Goal: Task Accomplishment & Management: Use online tool/utility

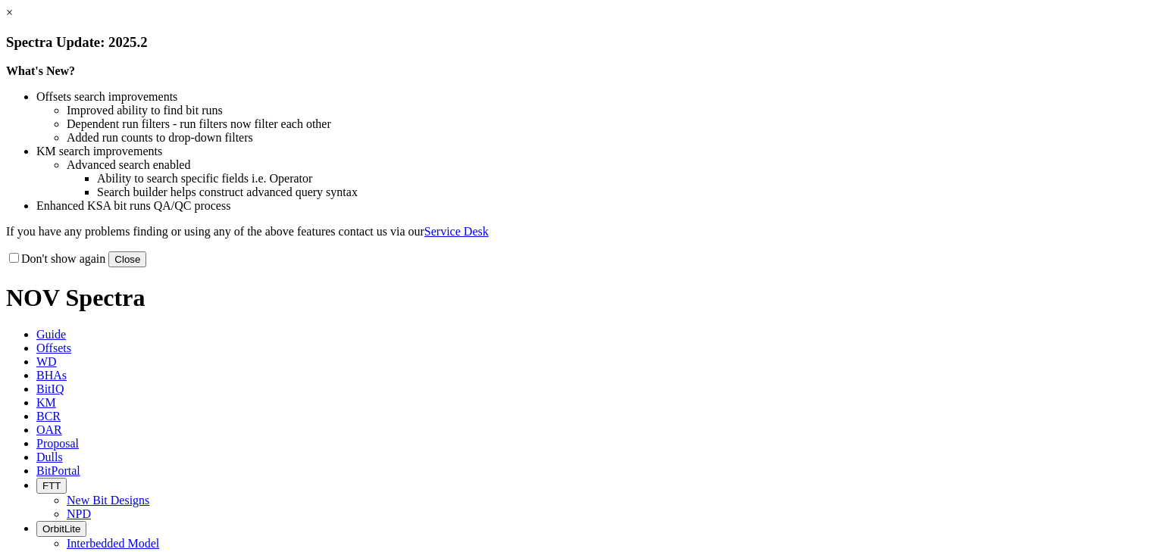
click at [13, 19] on link "×" at bounding box center [9, 12] width 7 height 13
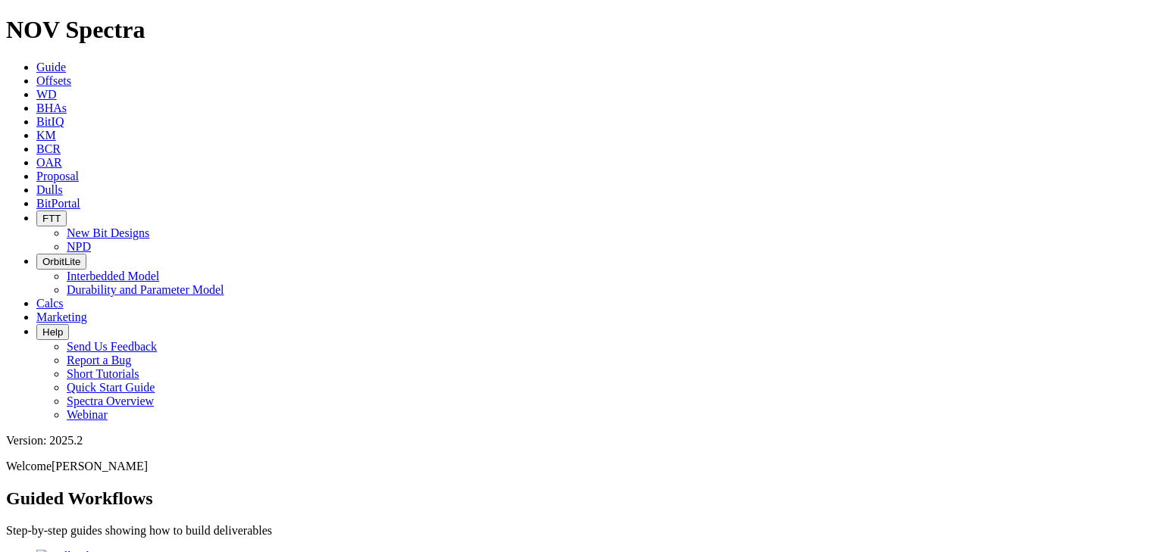
click at [36, 74] on icon at bounding box center [36, 80] width 0 height 13
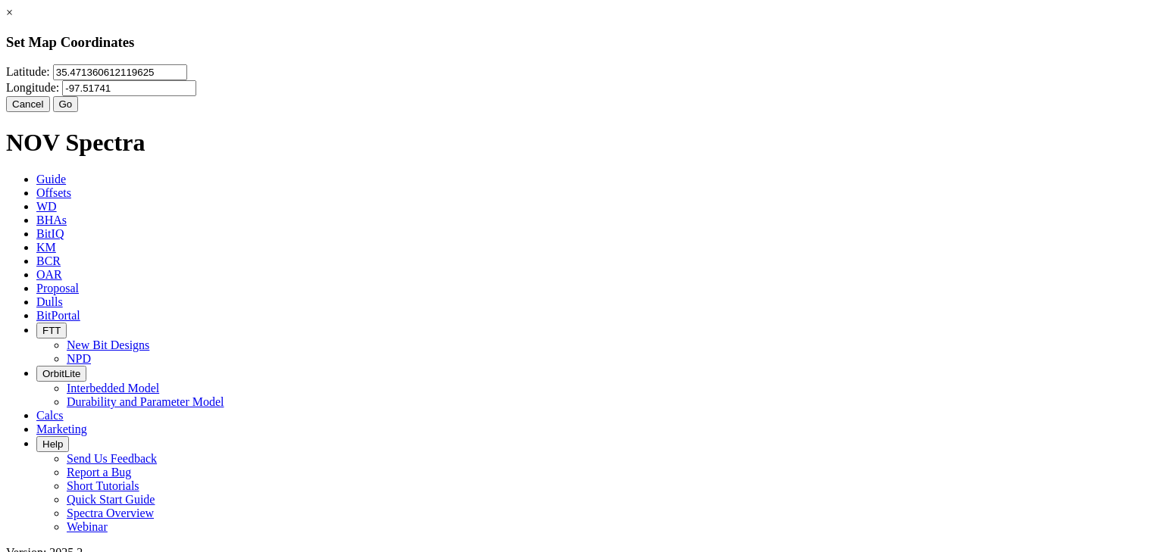
drag, startPoint x: 504, startPoint y: 89, endPoint x: 350, endPoint y: 84, distance: 153.9
click at [350, 84] on div "× Set Map Coordinates [GEOGRAPHIC_DATA] Cancel Go" at bounding box center [582, 59] width 1152 height 106
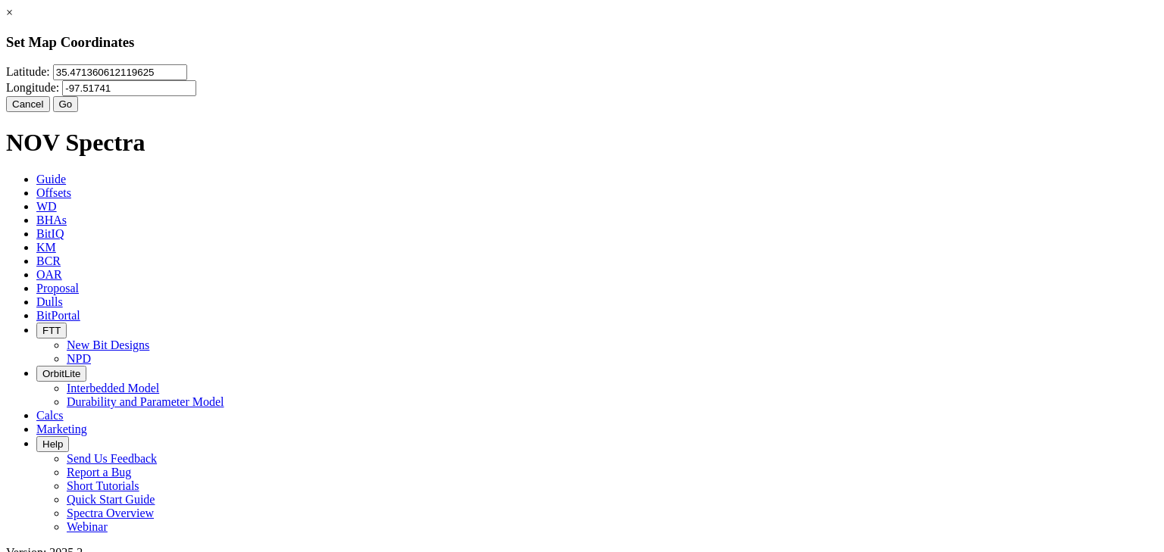
drag, startPoint x: 526, startPoint y: 98, endPoint x: 396, endPoint y: 115, distance: 131.5
click at [187, 80] on input "35.471360612119625" at bounding box center [120, 72] width 134 height 16
type input "48.1118"
drag, startPoint x: 664, startPoint y: 94, endPoint x: 604, endPoint y: 104, distance: 60.7
click at [196, 96] on input "-97.51741" at bounding box center [129, 88] width 134 height 16
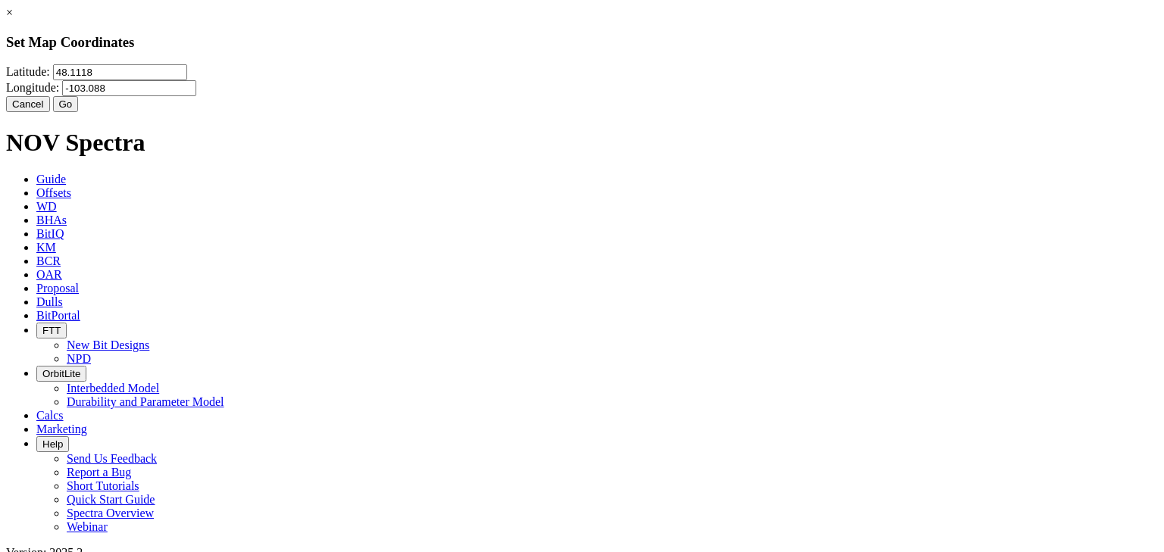
type input "-103.088"
click at [79, 112] on button "Go" at bounding box center [66, 104] width 26 height 16
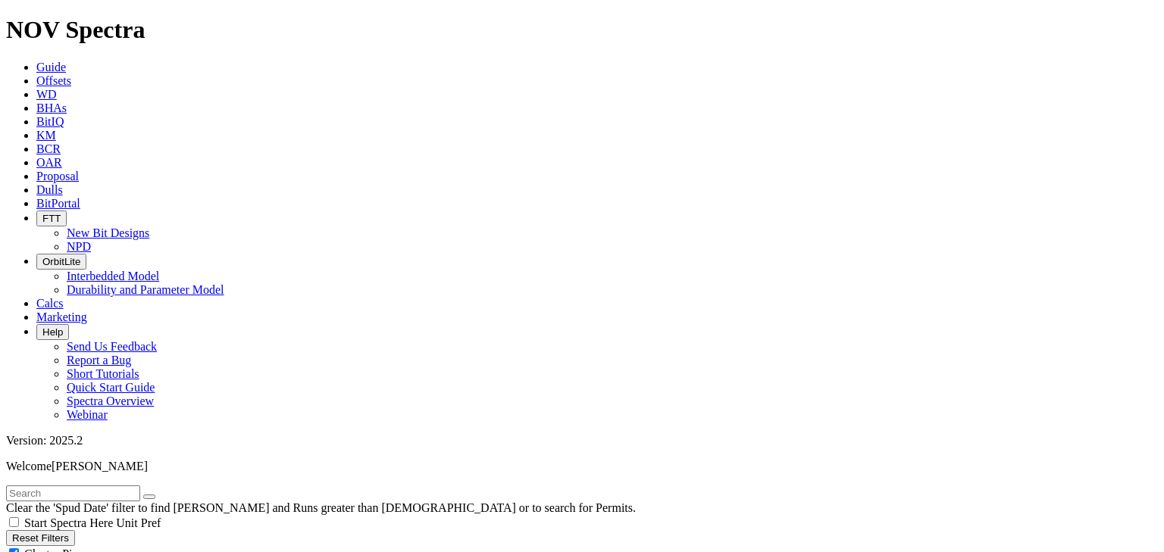
radio input "true"
radio input "false"
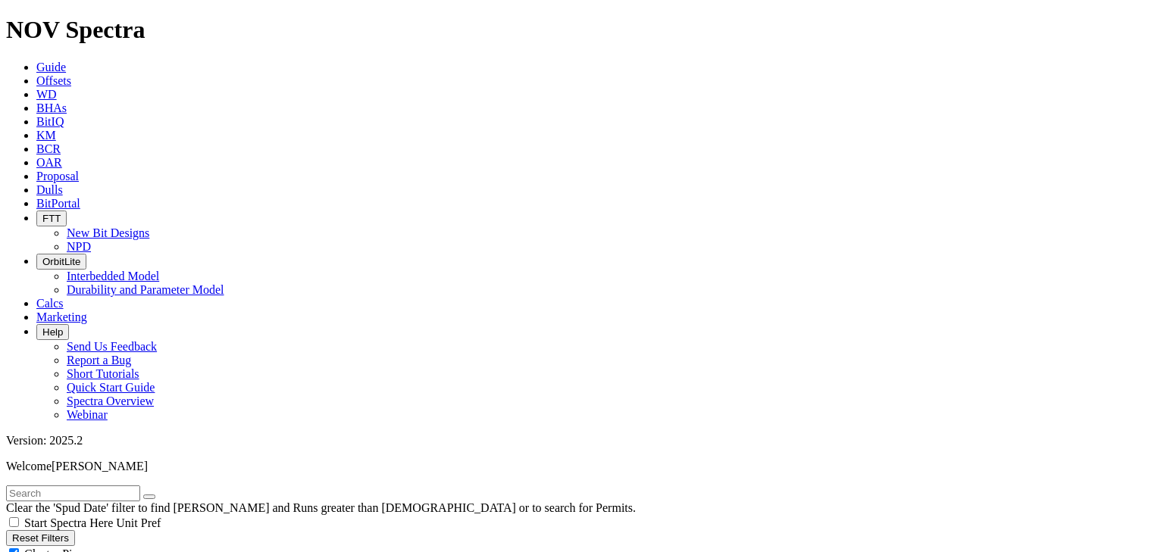
type input "5"
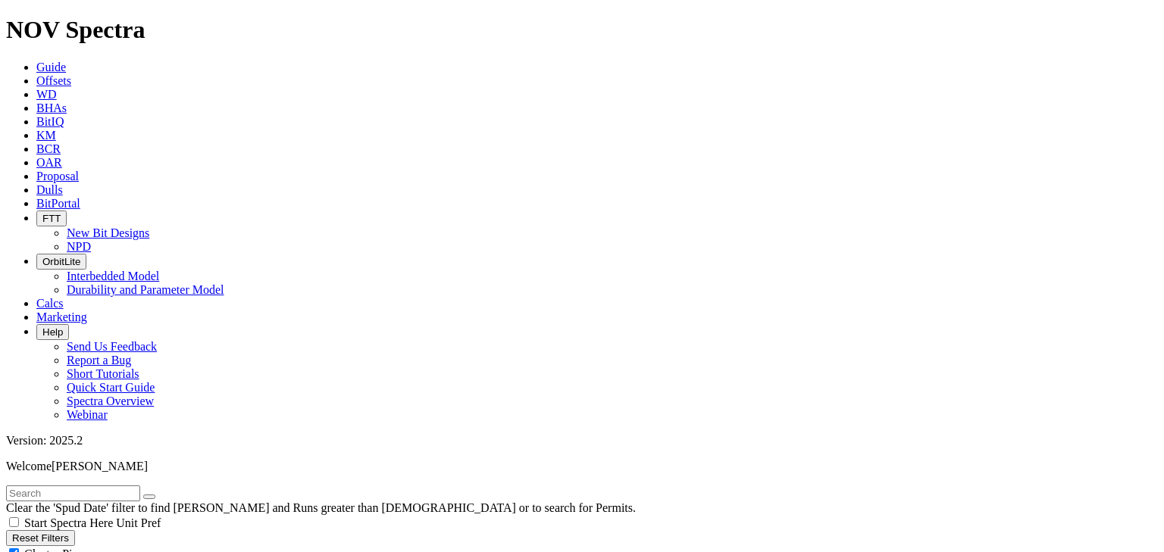
type input "[DATE]"
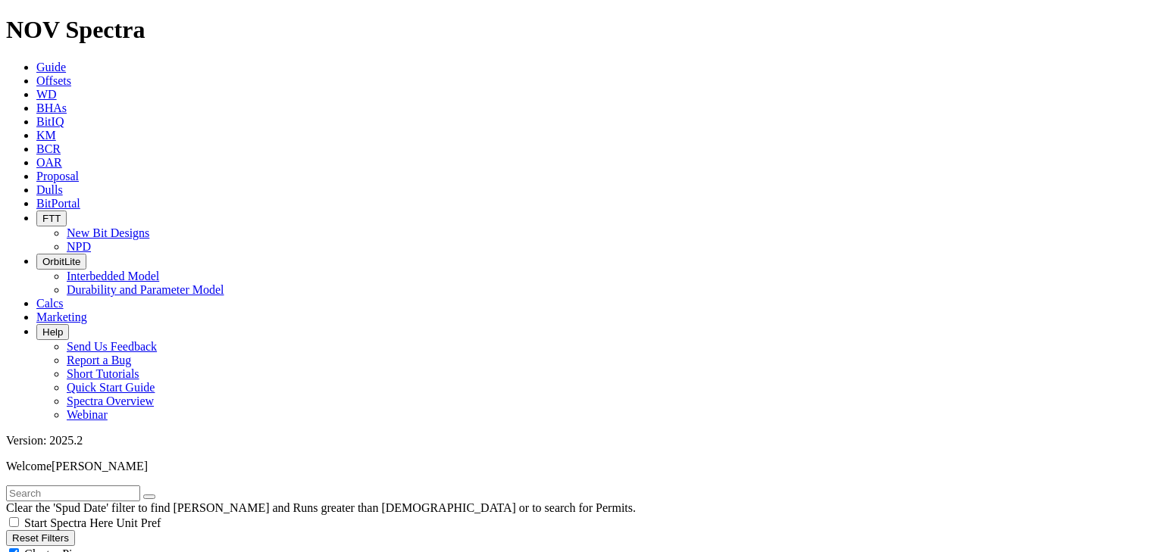
select select "8.75"
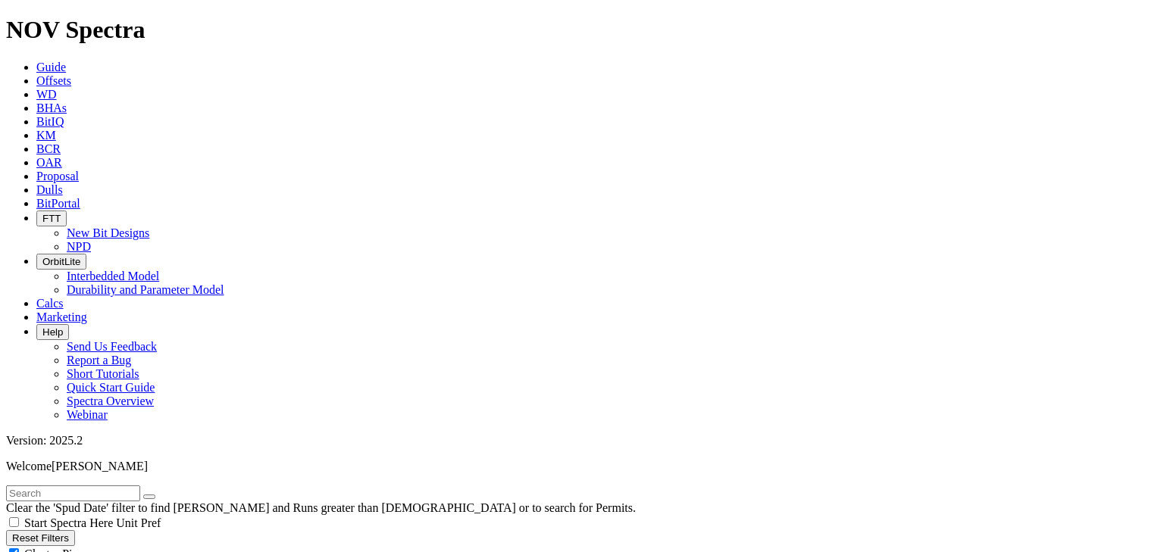
checkbox input "false"
select select "? number:8.75 ?"
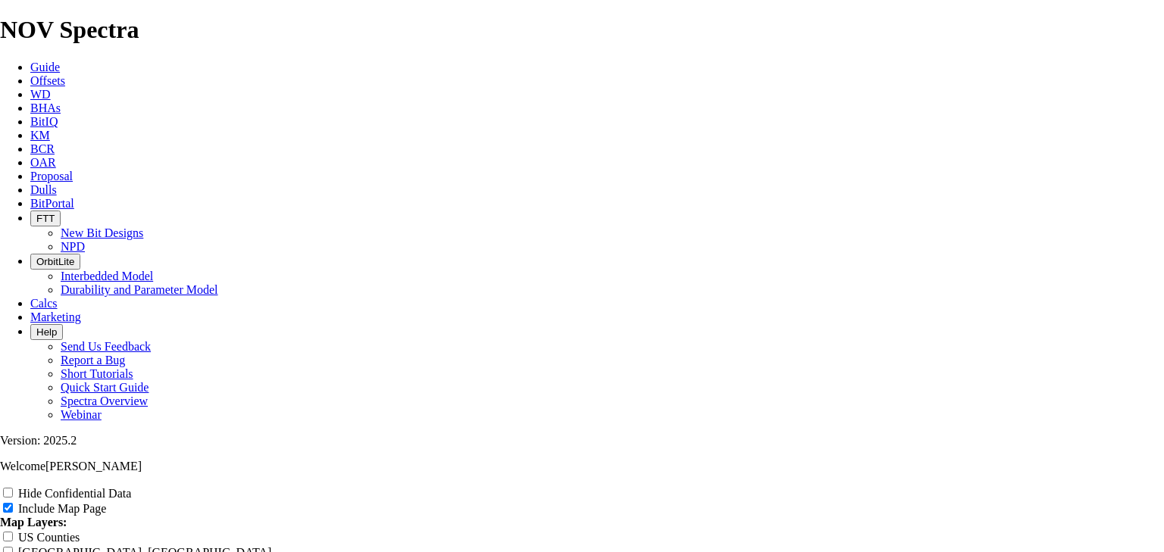
scroll to position [1394, 0]
click at [65, 74] on span "Offsets" at bounding box center [47, 80] width 35 height 13
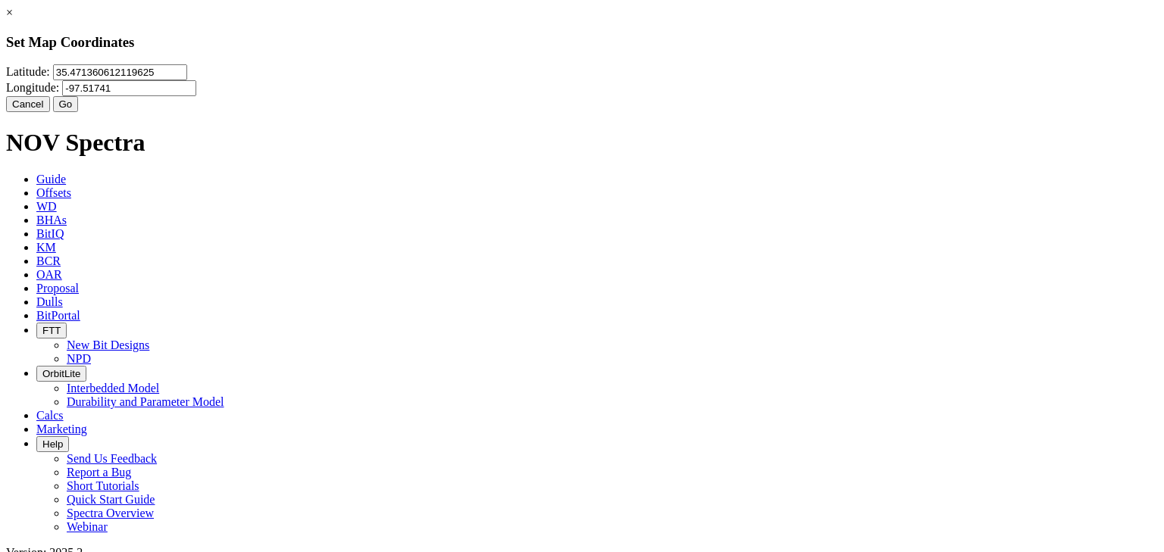
drag, startPoint x: 497, startPoint y: 99, endPoint x: 263, endPoint y: 118, distance: 234.9
click at [263, 112] on div "× Set Map Coordinates [GEOGRAPHIC_DATA] Cancel Go" at bounding box center [582, 59] width 1152 height 106
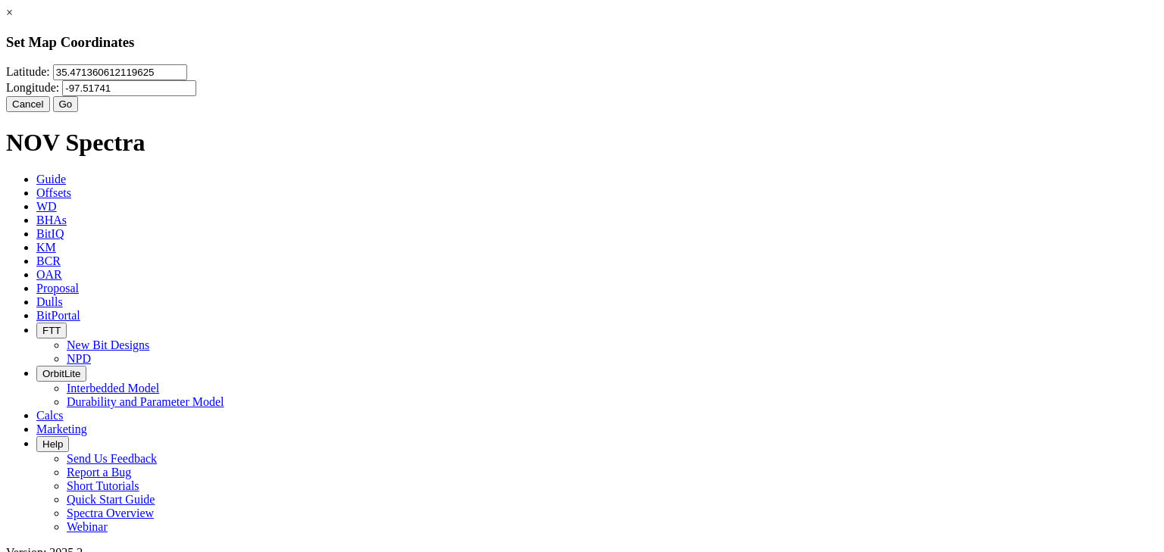
drag, startPoint x: 491, startPoint y: 92, endPoint x: 373, endPoint y: 92, distance: 118.2
click at [187, 80] on input "35.471360612119625" at bounding box center [120, 72] width 134 height 16
type input "48.1118"
drag, startPoint x: 665, startPoint y: 89, endPoint x: 604, endPoint y: 82, distance: 61.9
click at [196, 82] on input "-97.51741" at bounding box center [129, 88] width 134 height 16
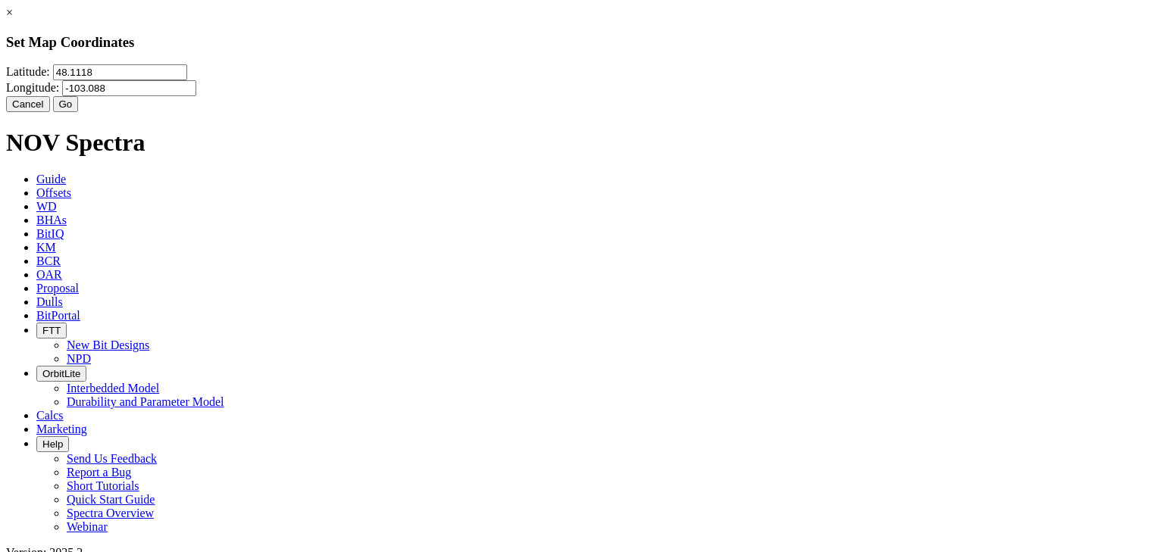
type input "-103.088"
click at [79, 112] on button "Go" at bounding box center [66, 104] width 26 height 16
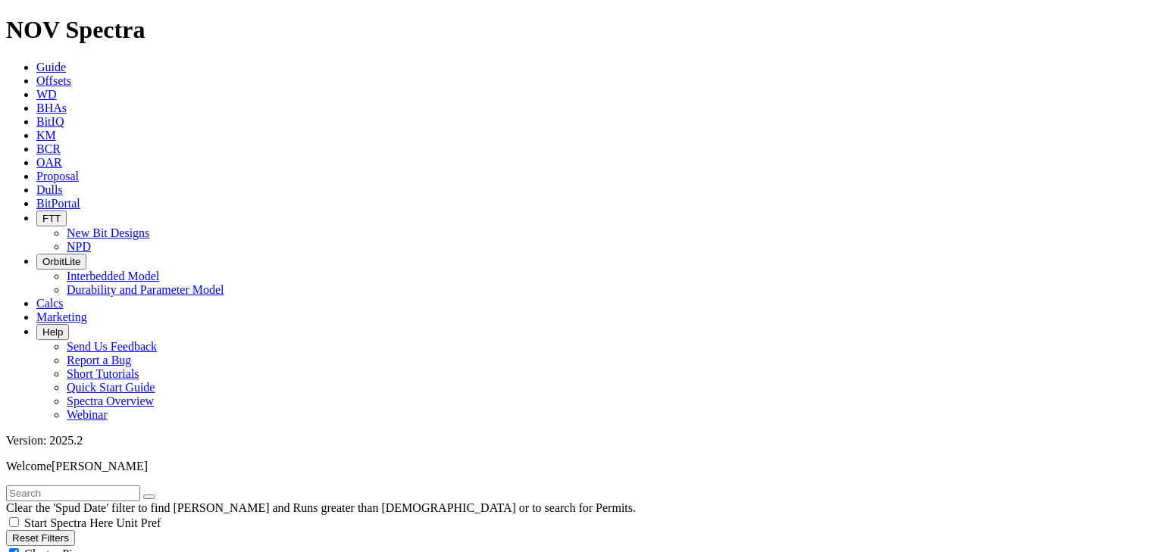
radio input "true"
radio input "false"
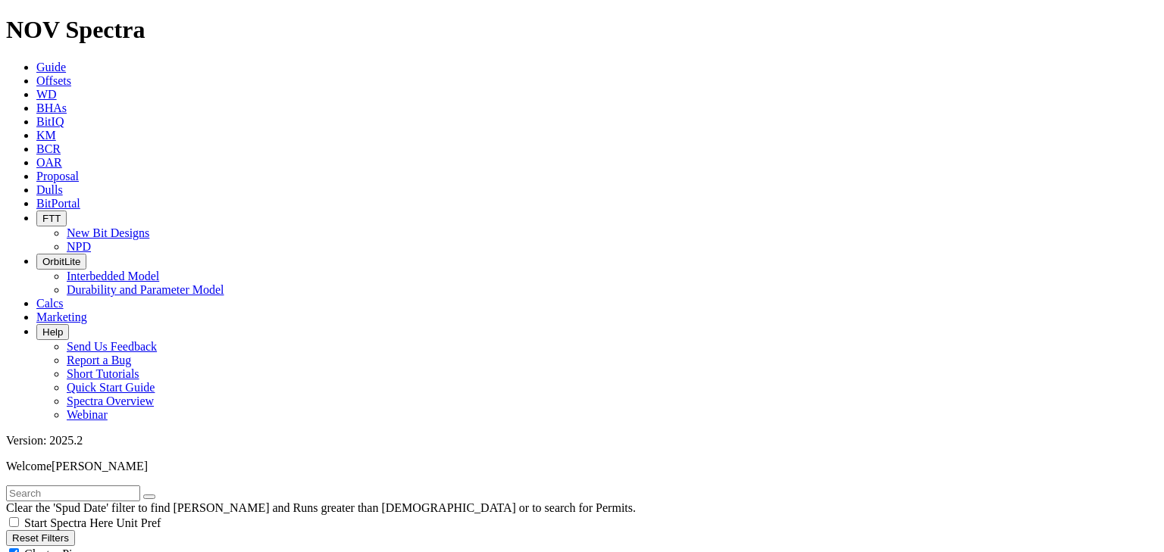
type input "5"
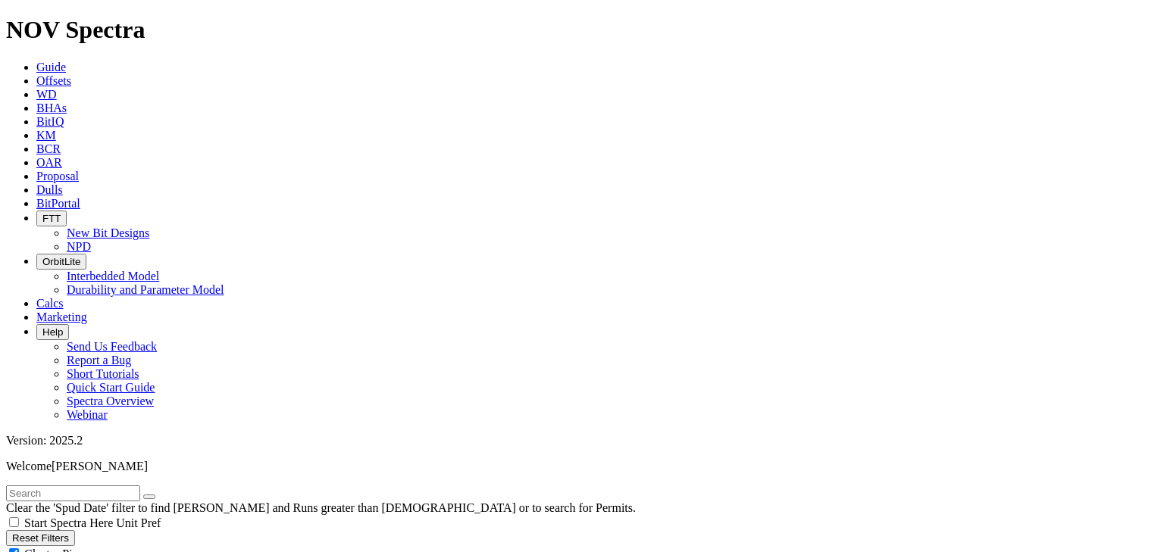
type input "[DATE]"
select select "8.75"
checkbox input "false"
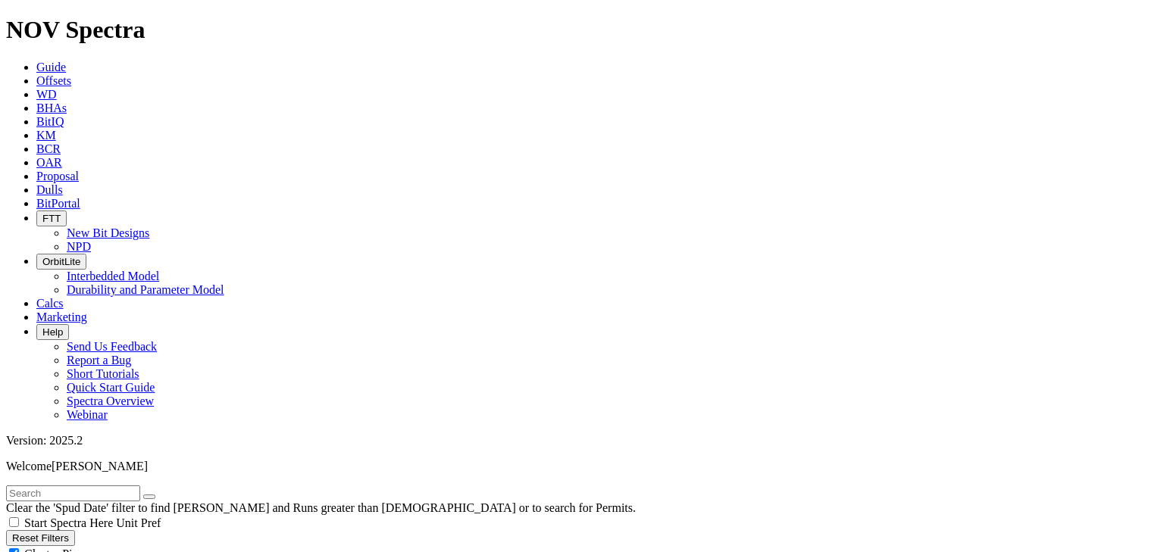
type input "9000"
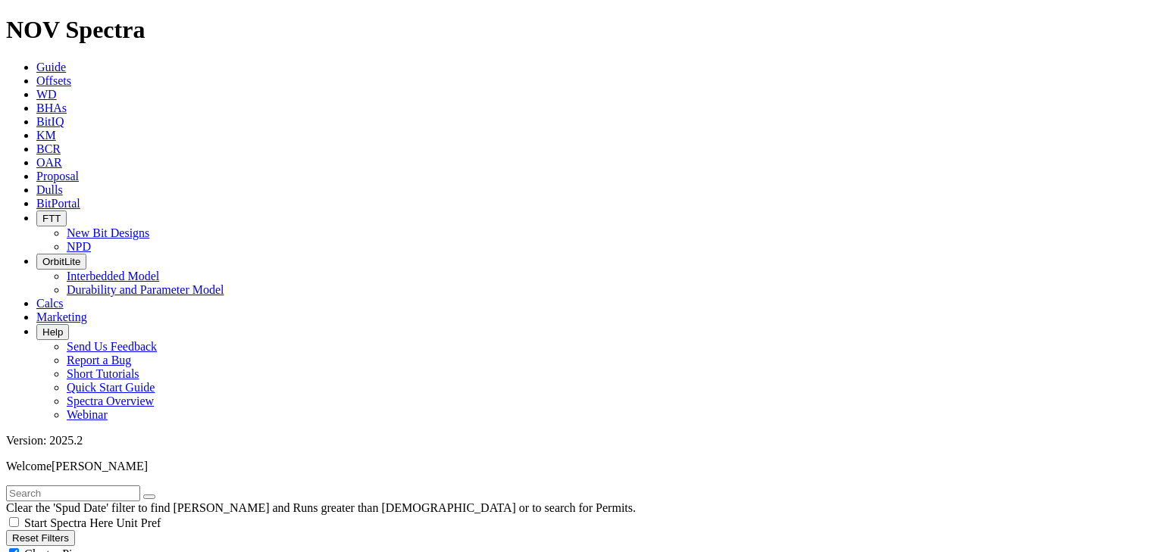
scroll to position [1213, 0]
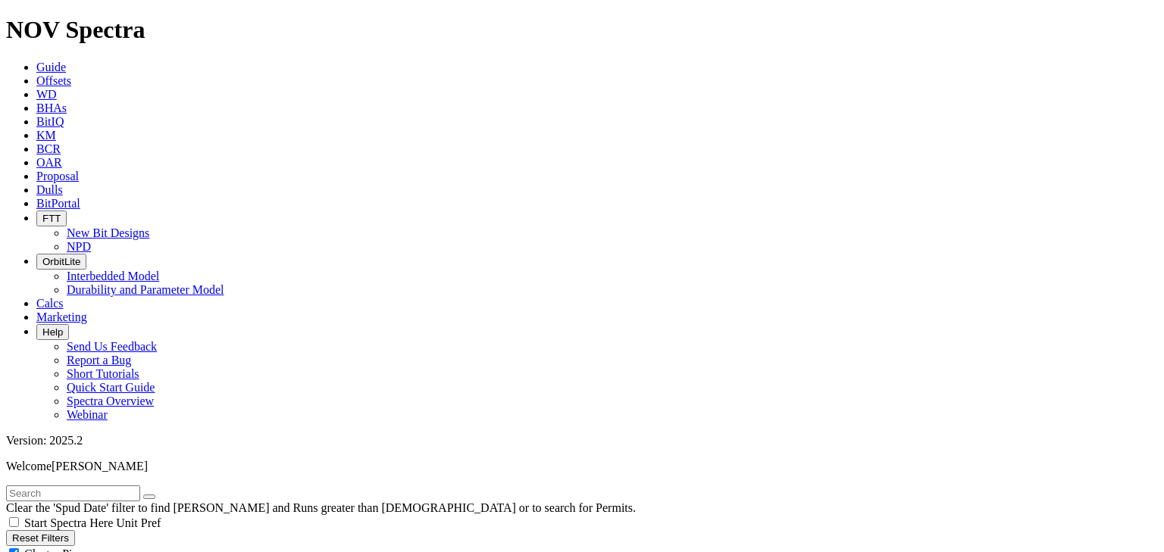
scroll to position [1091, 0]
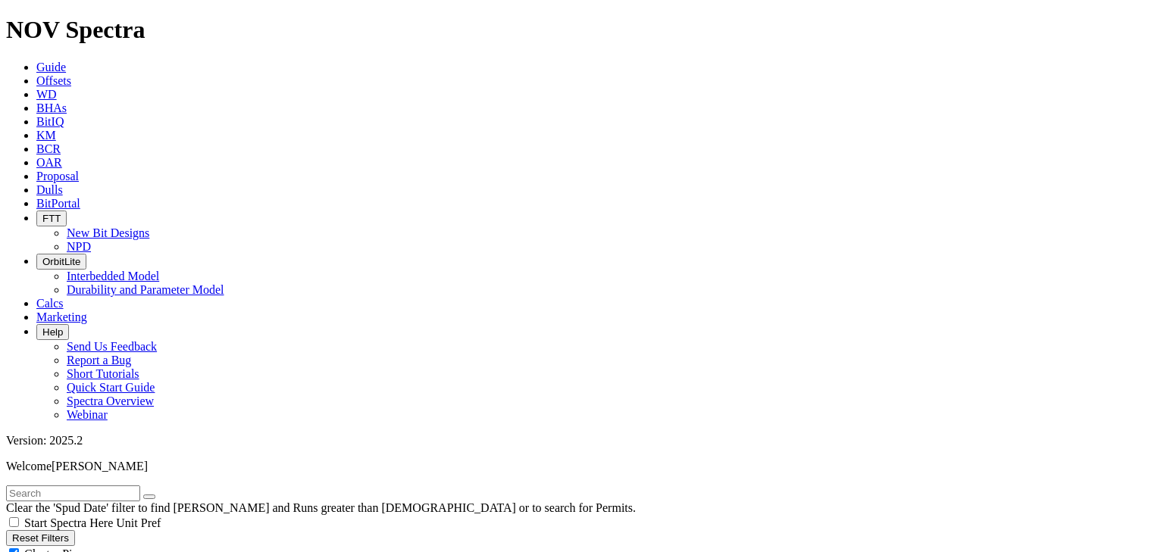
type input "5000"
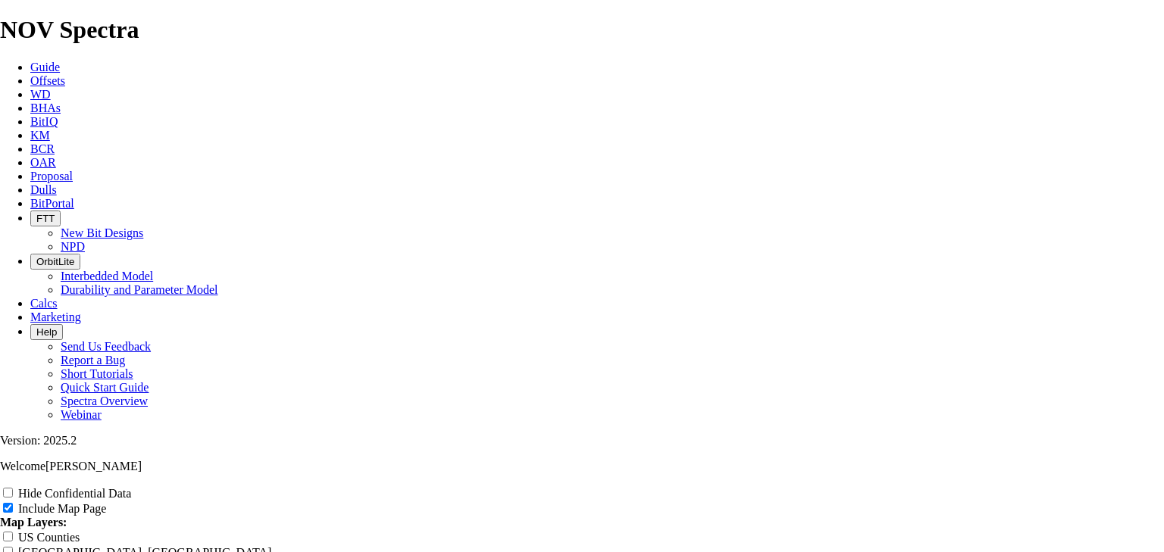
scroll to position [667, 0]
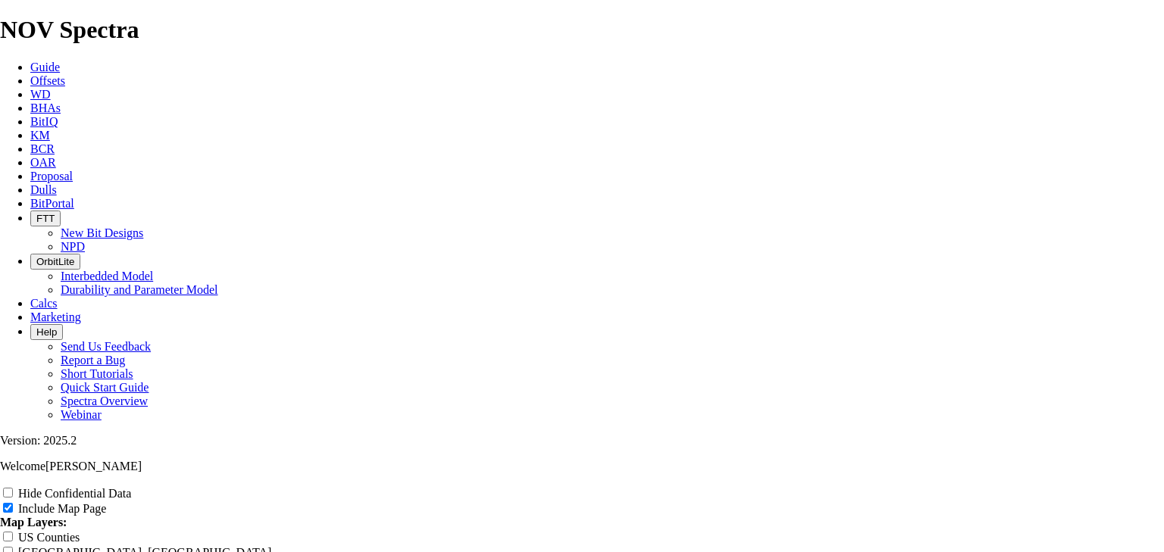
type input "500"
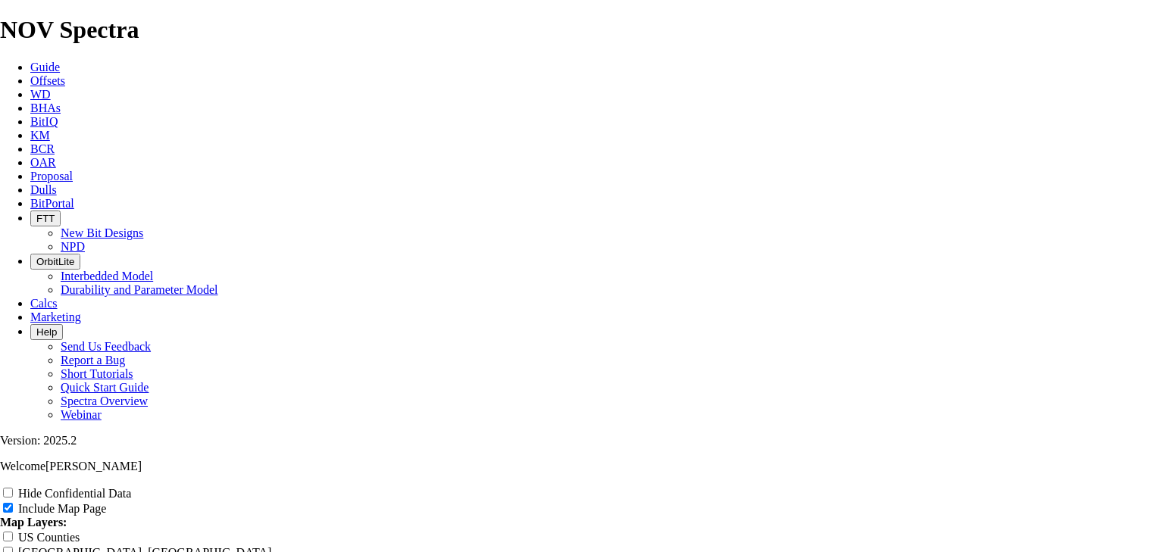
type input "6"
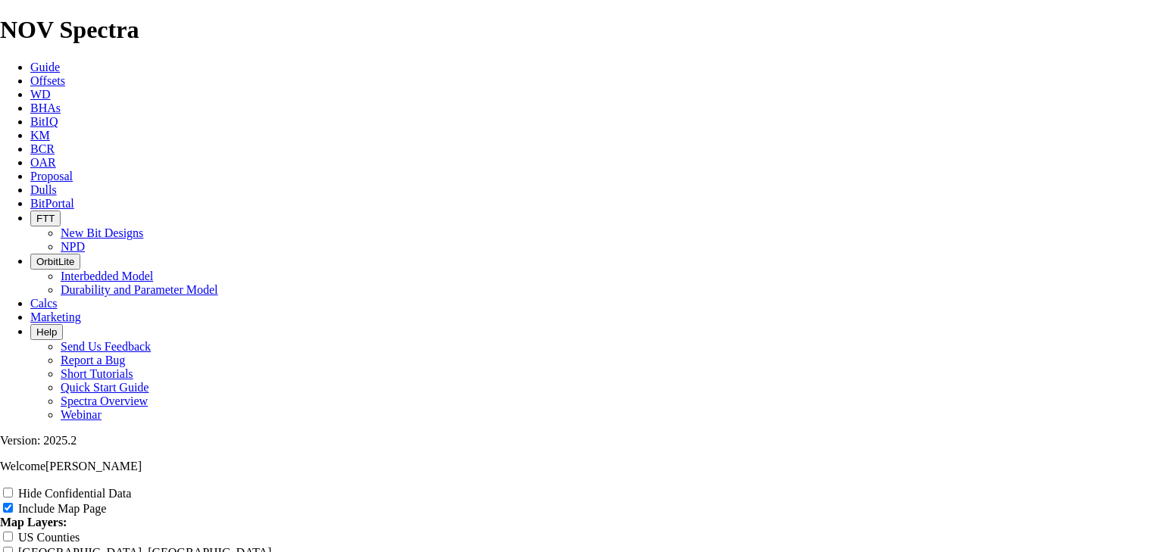
type input "1000"
drag, startPoint x: 478, startPoint y: 167, endPoint x: 438, endPoint y: 173, distance: 40.5
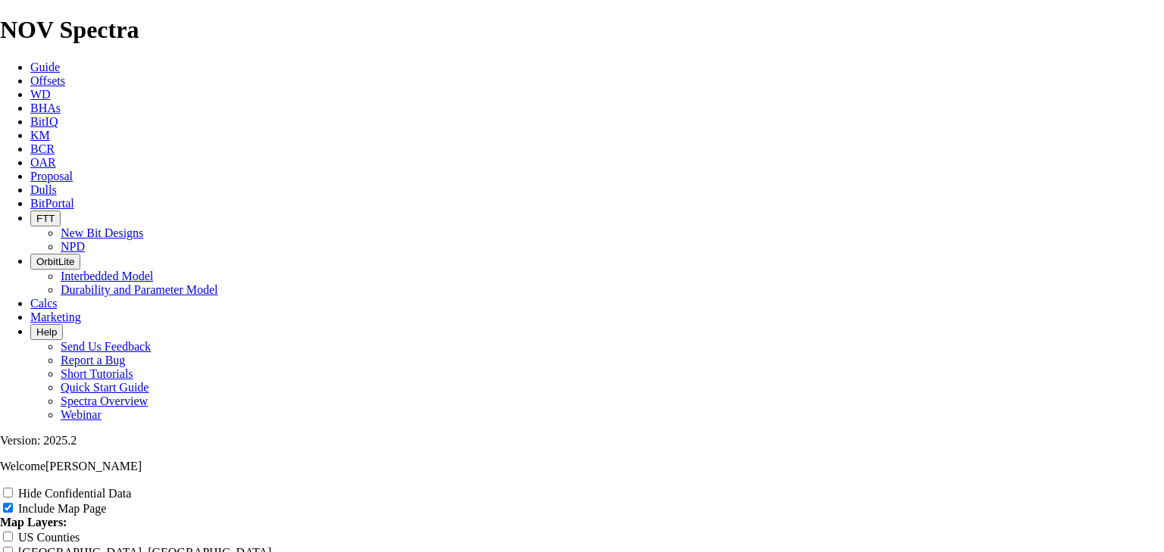
drag, startPoint x: 477, startPoint y: 173, endPoint x: 439, endPoint y: 176, distance: 38.8
type input "1000"
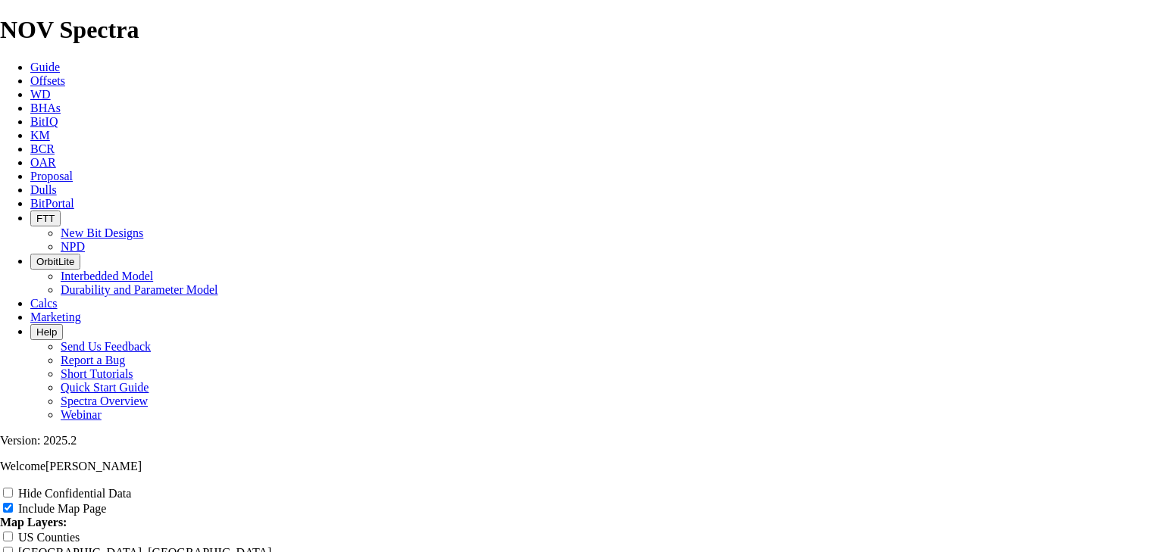
type input "1500"
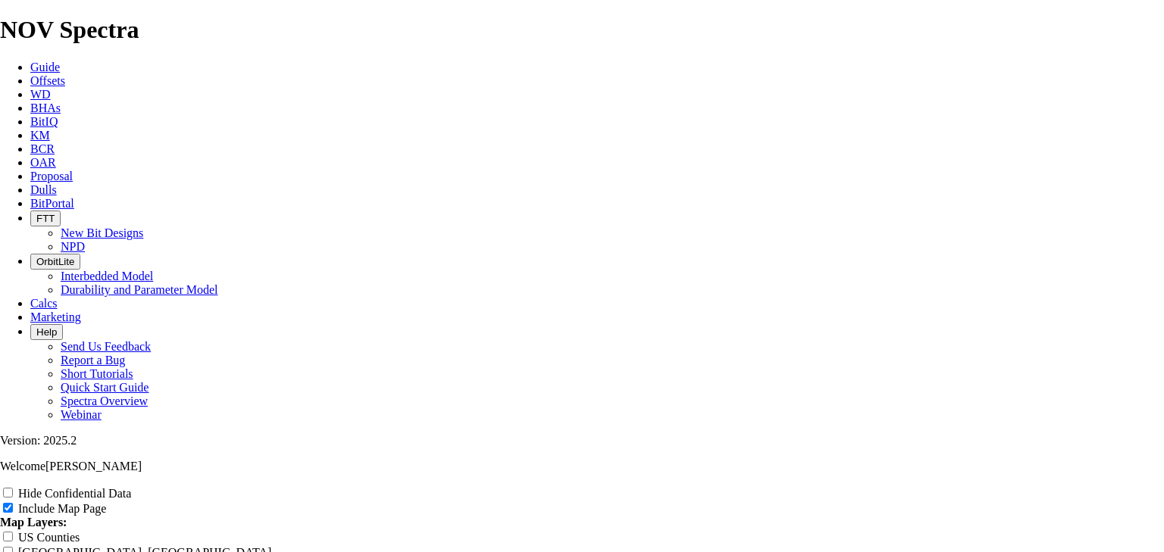
scroll to position [1940, 0]
radio input "true"
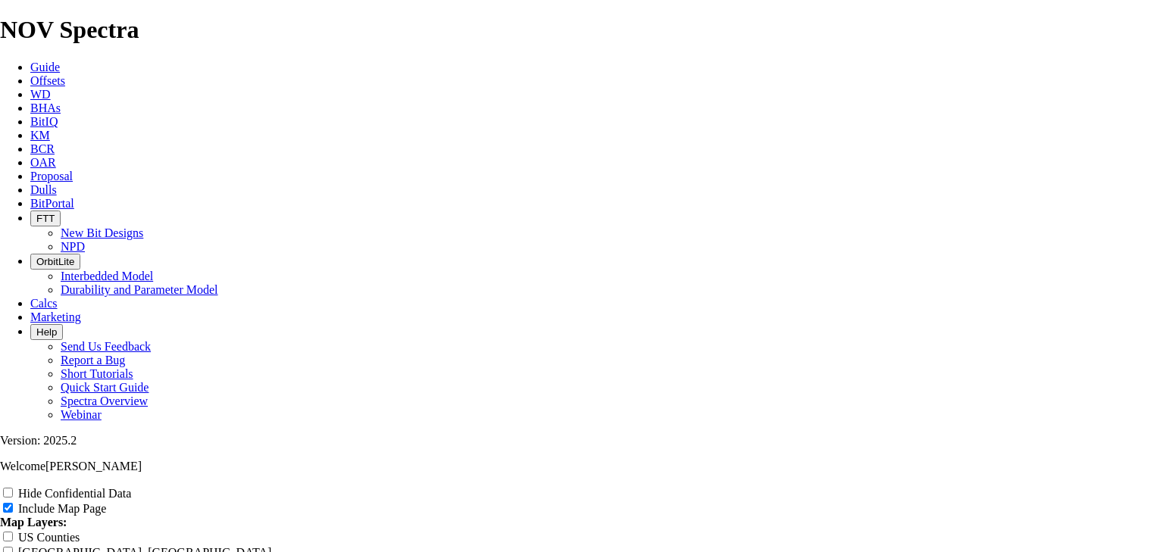
type input "D"
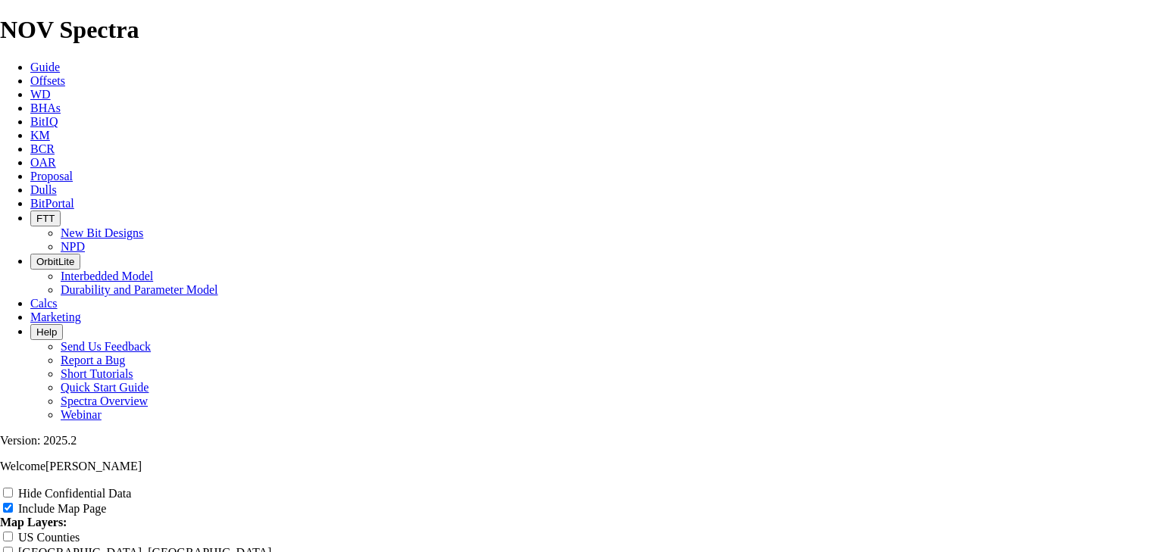
type input "D"
type input "De"
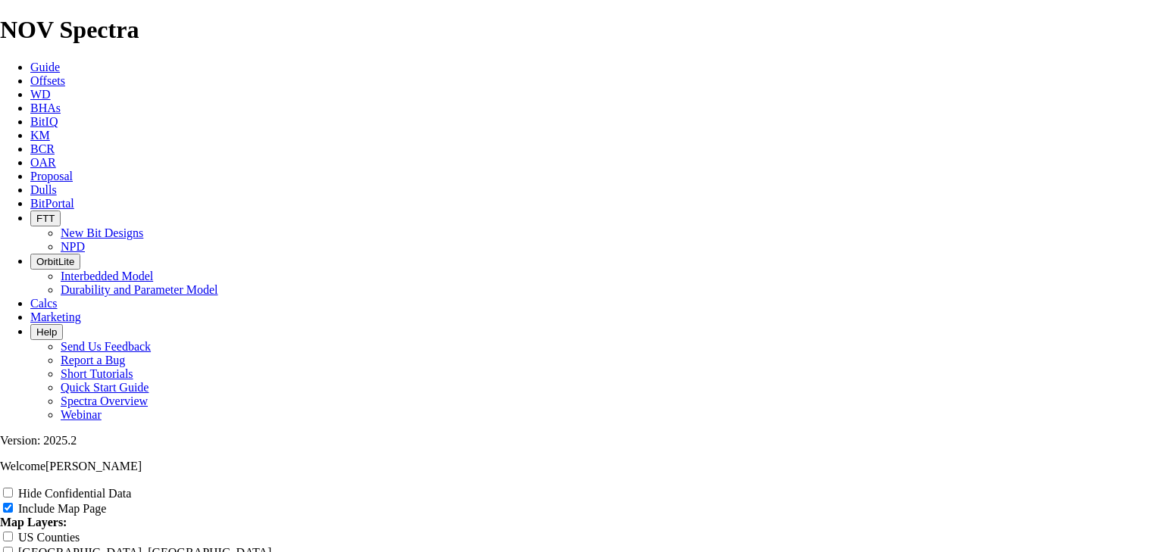
type input "De"
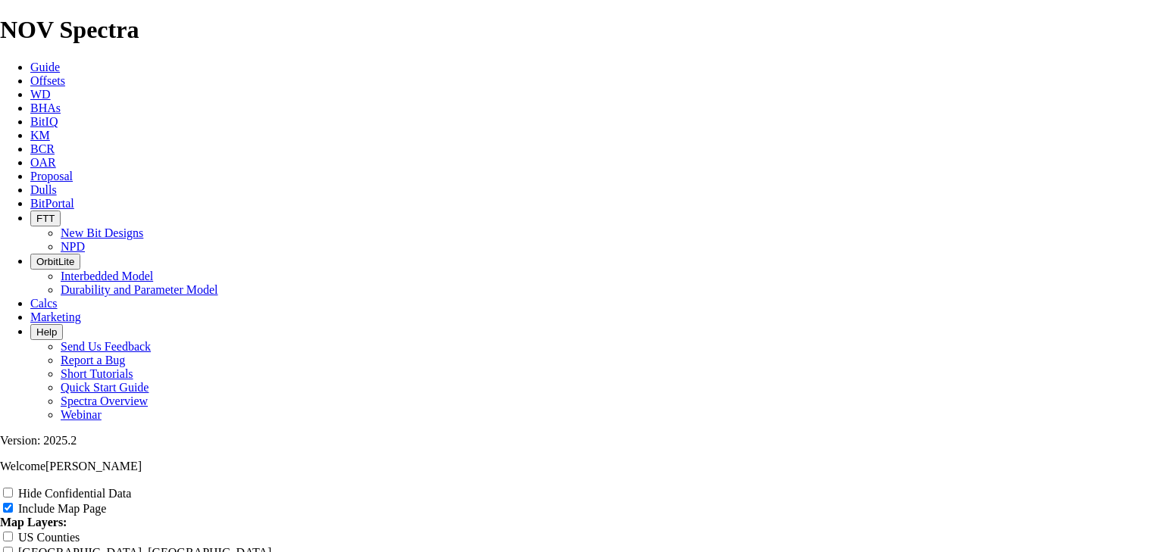
type input "De"
type input "Dev"
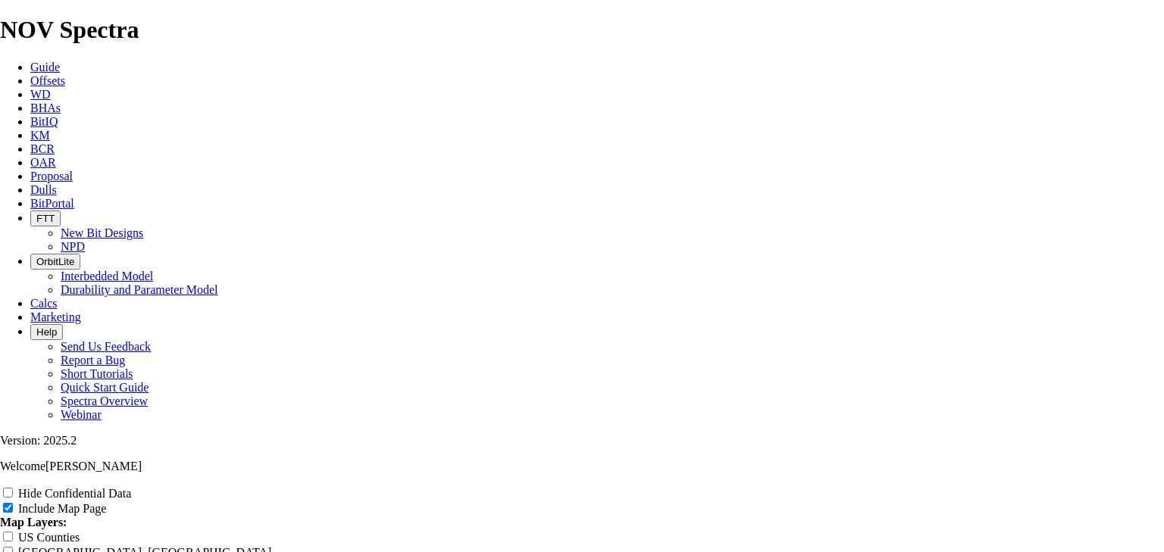
type input "Dev"
type input "Devo"
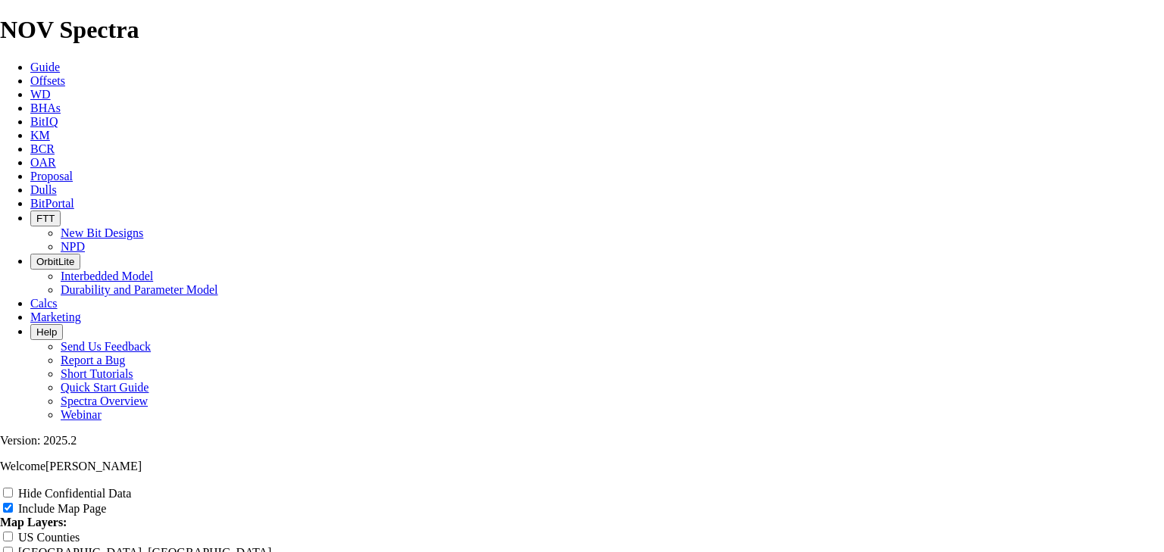
type input "Devo"
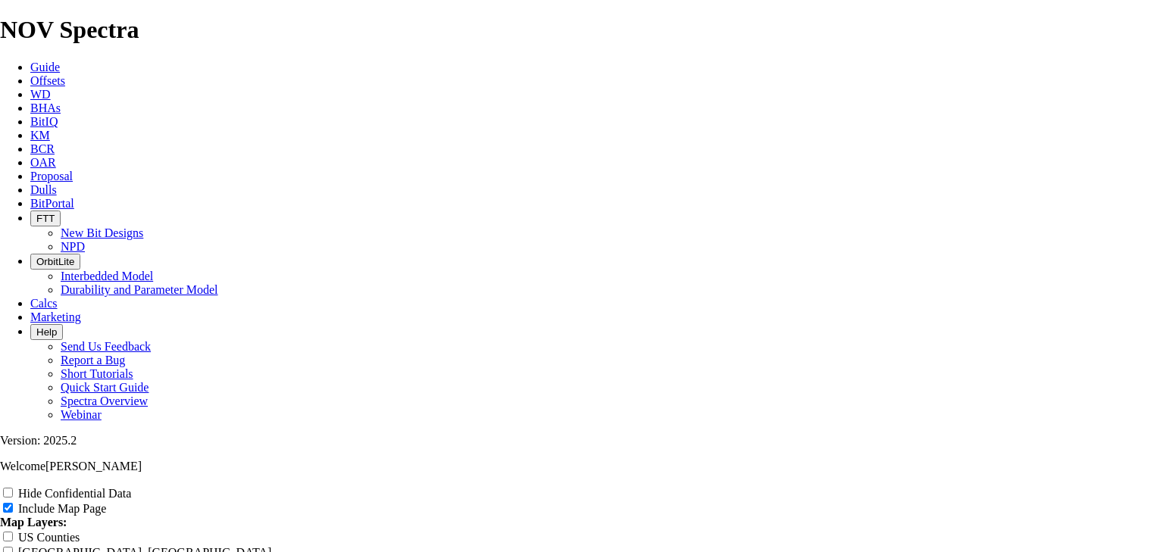
type input "Devon"
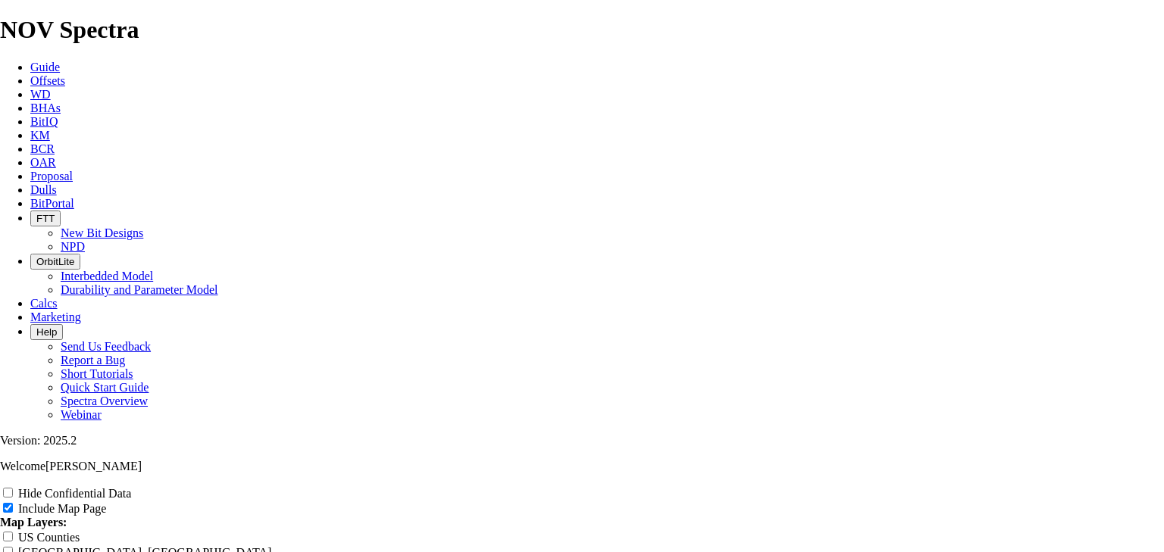
type input "Devon"
type input "Devon B"
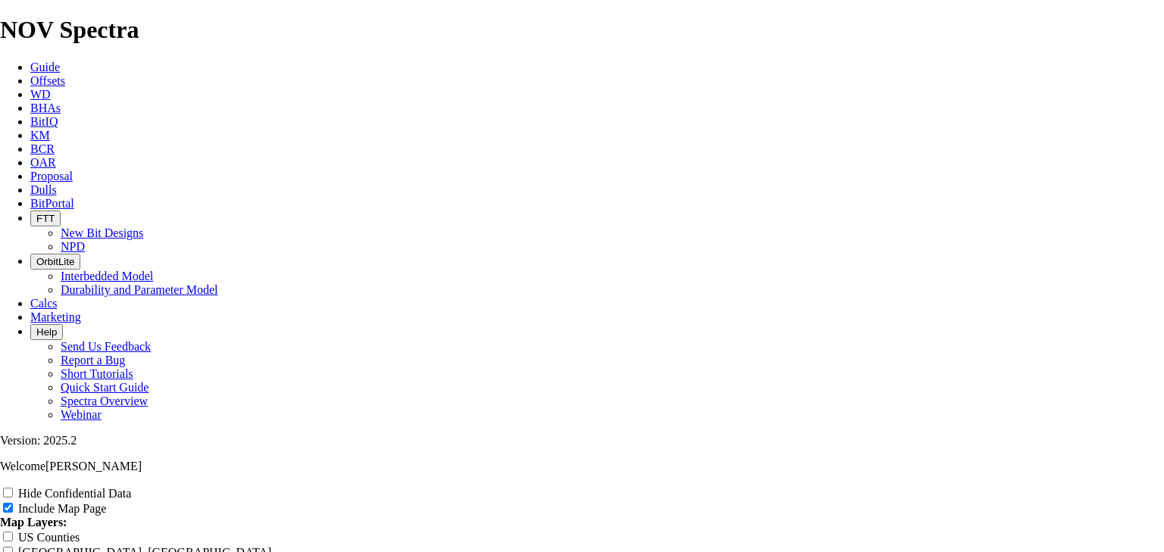
type input "Devon B"
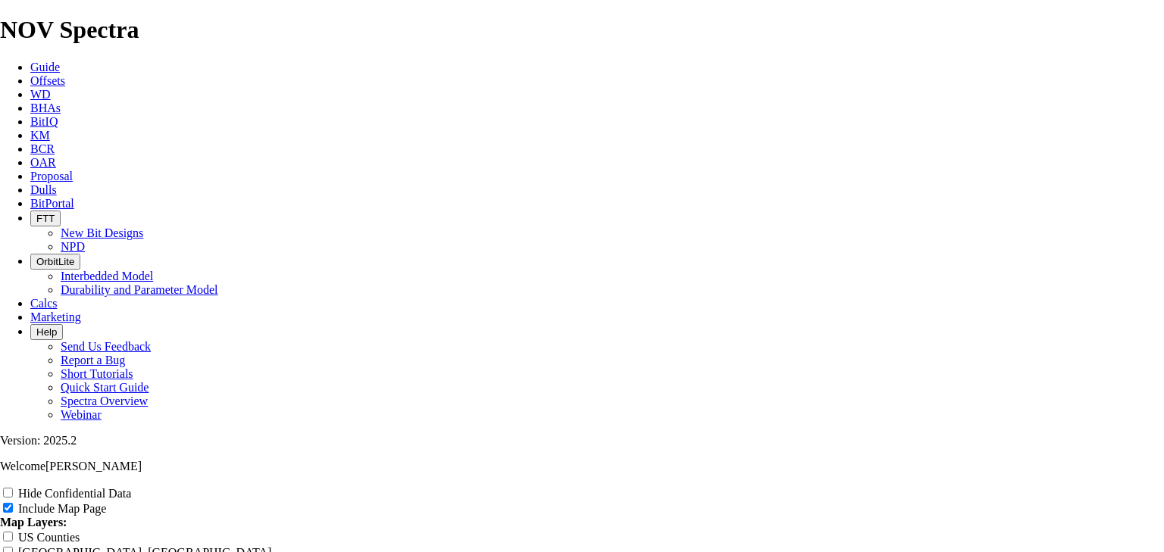
type input "Devon B1"
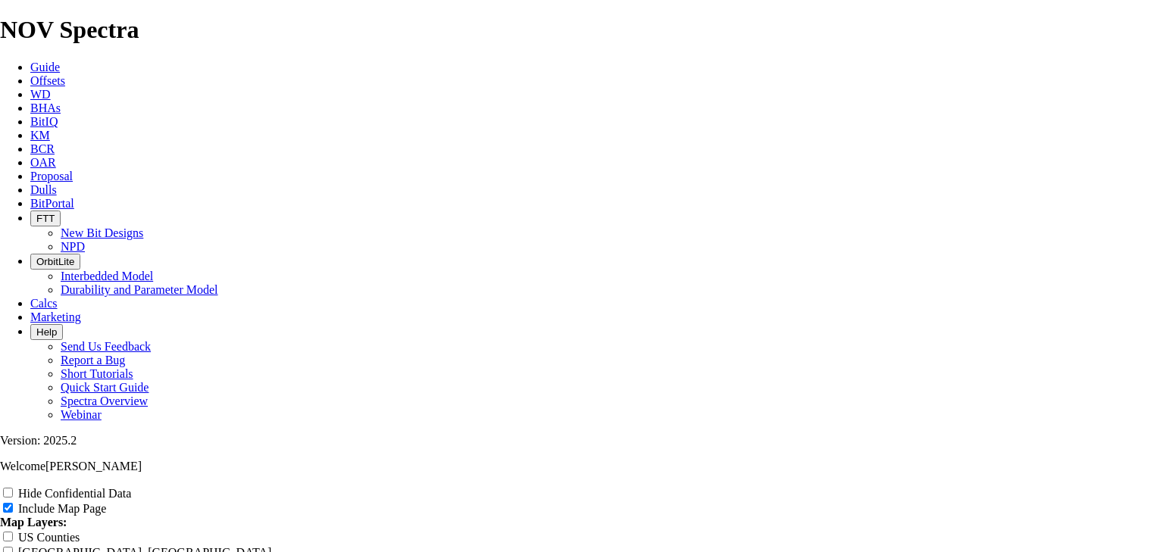
type input "Devon B1"
type input "Devon B13"
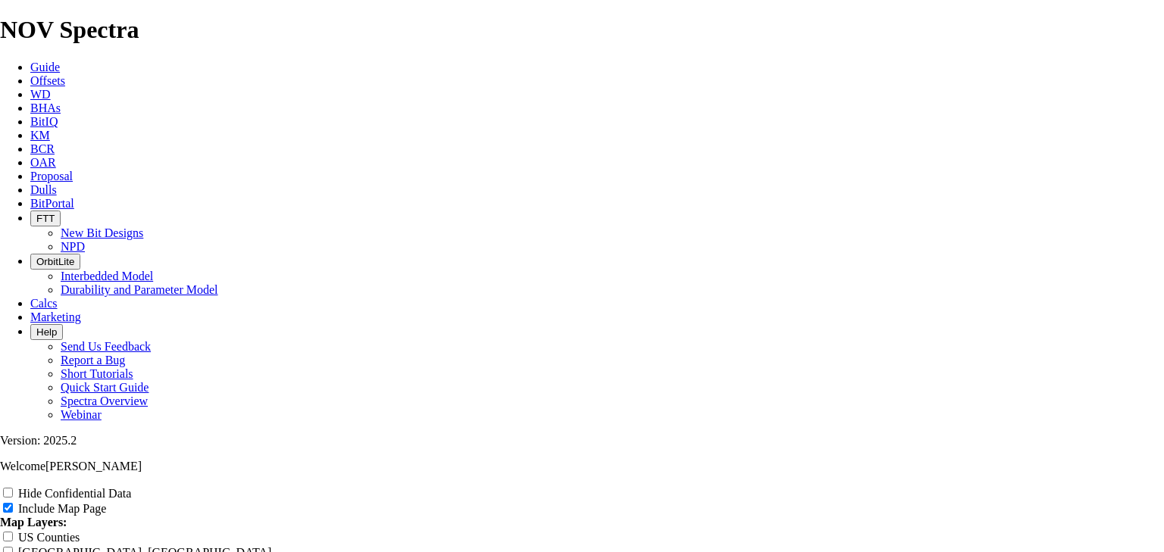
type input "Devon B13"
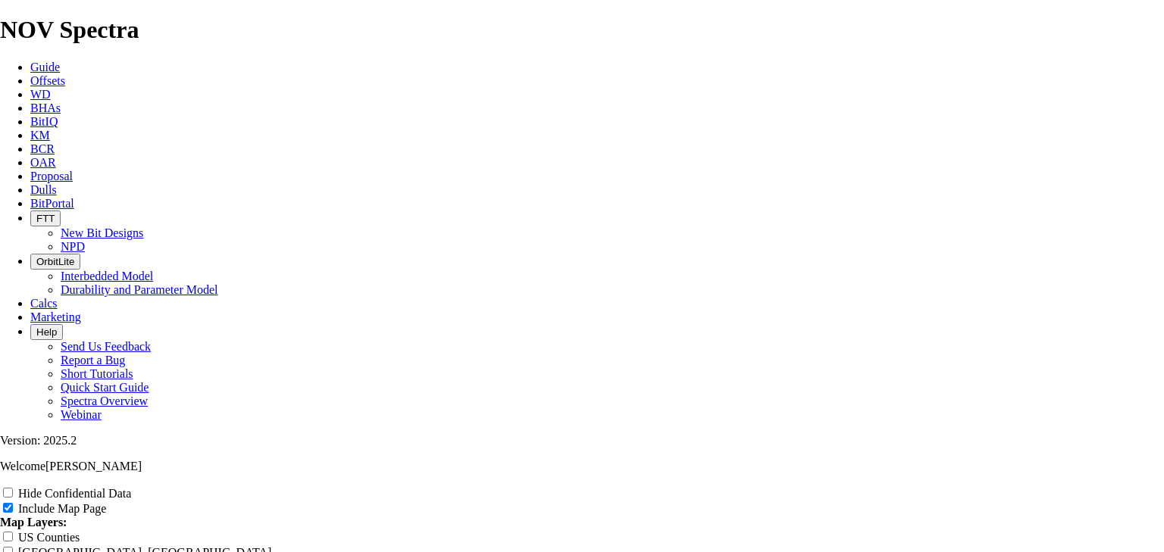
type input "Devon B13 O"
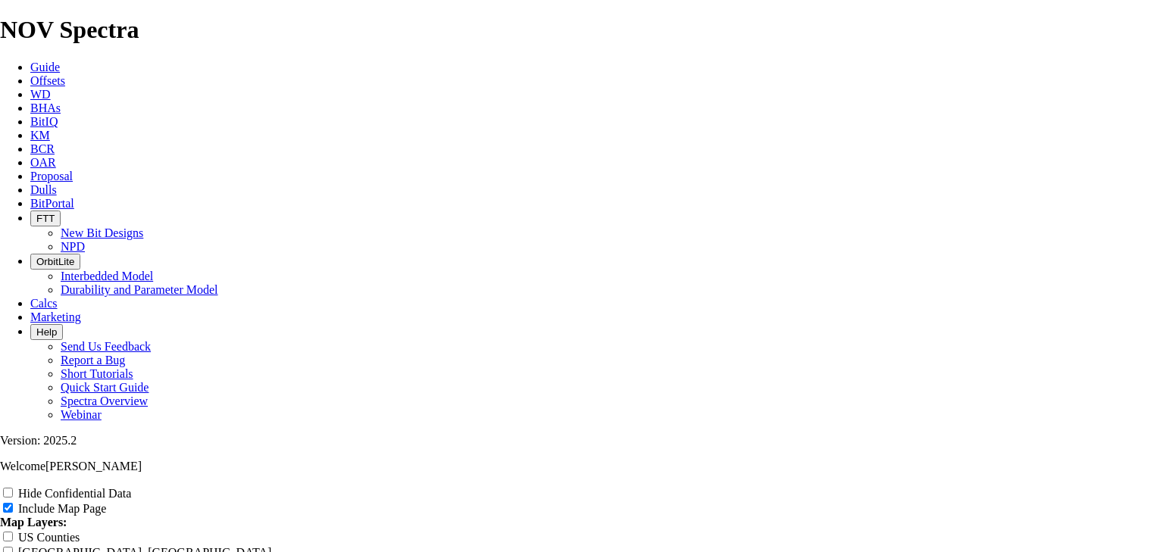
type input "Devon B13 O"
type input "Devon B13 Of"
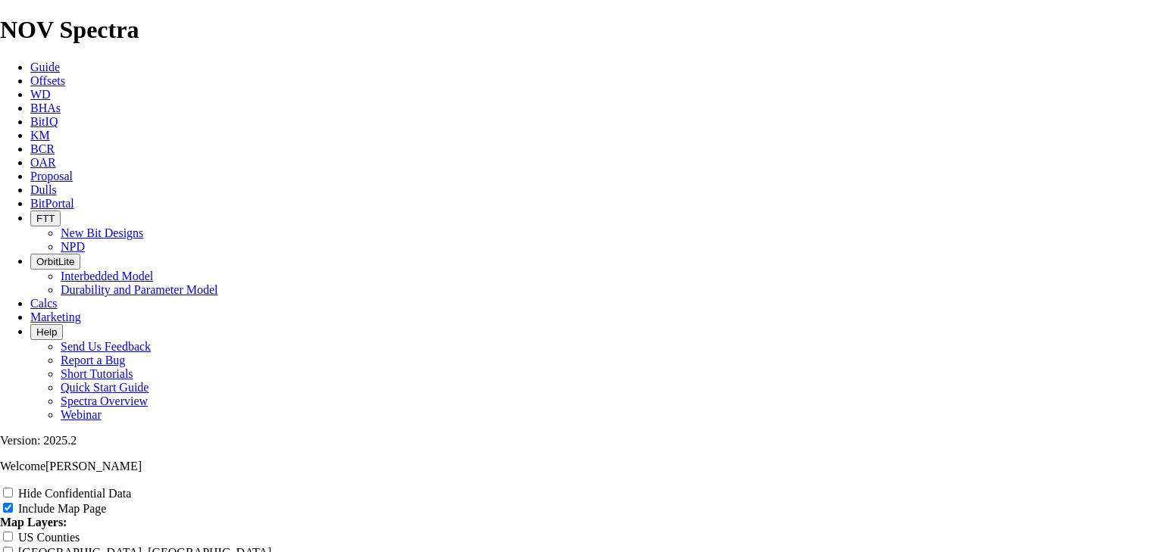
type input "Devon B13 Of"
type input "Devon B13 Off"
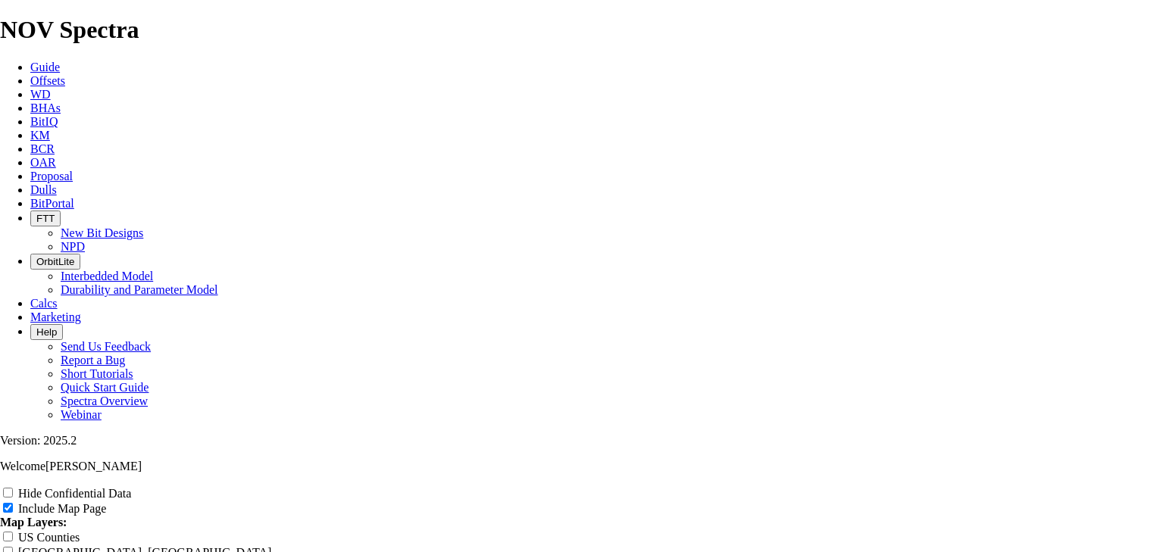
type input "Devon B13 Off"
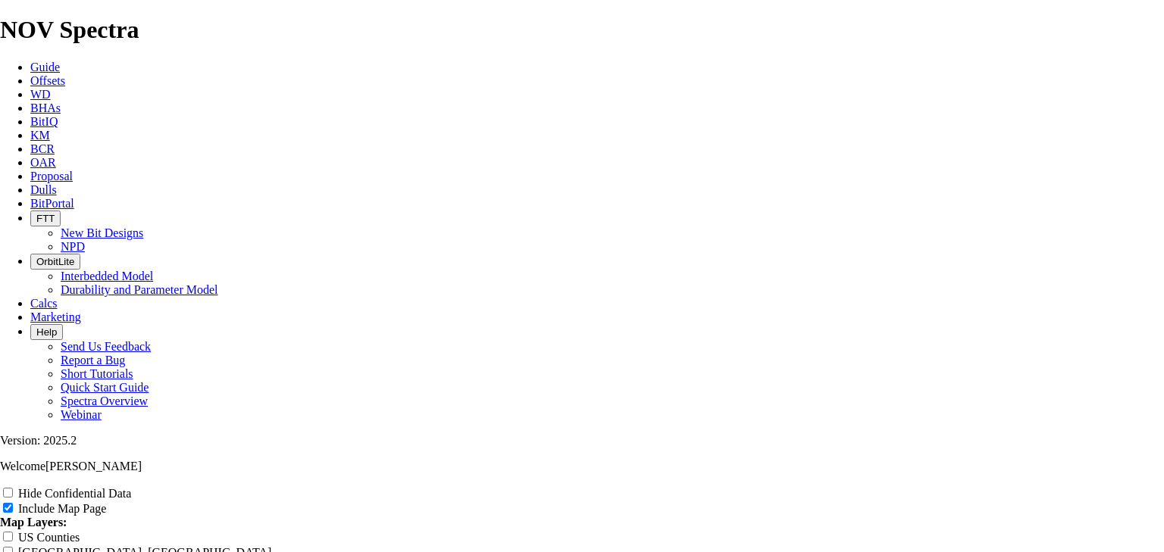
type input "Devon B13 Off"
type input "Devon B13 Offs"
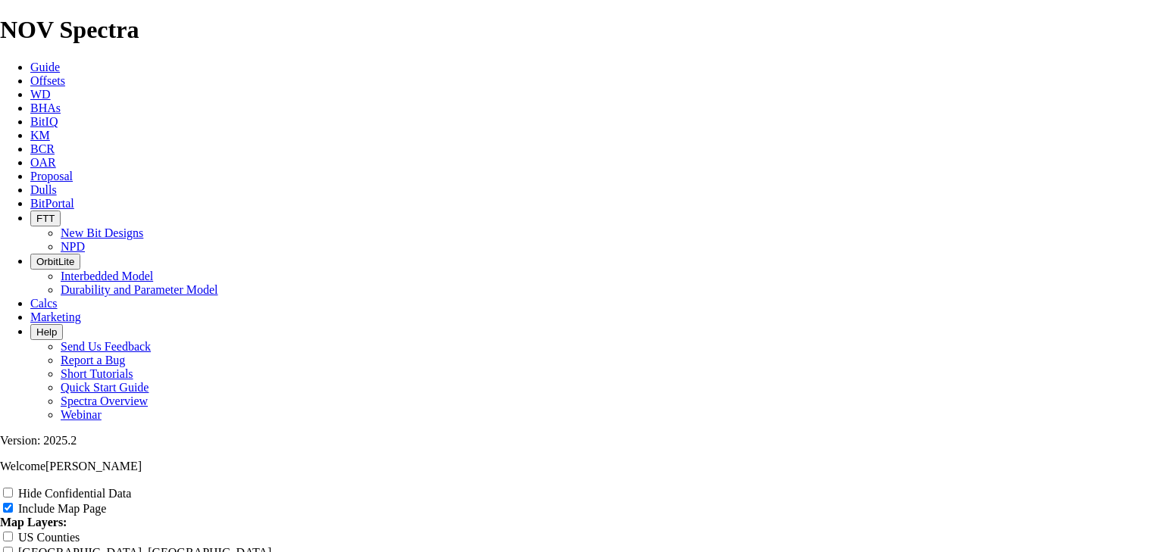
type input "Devon B13 Offs"
type input "Devon B13 Offse"
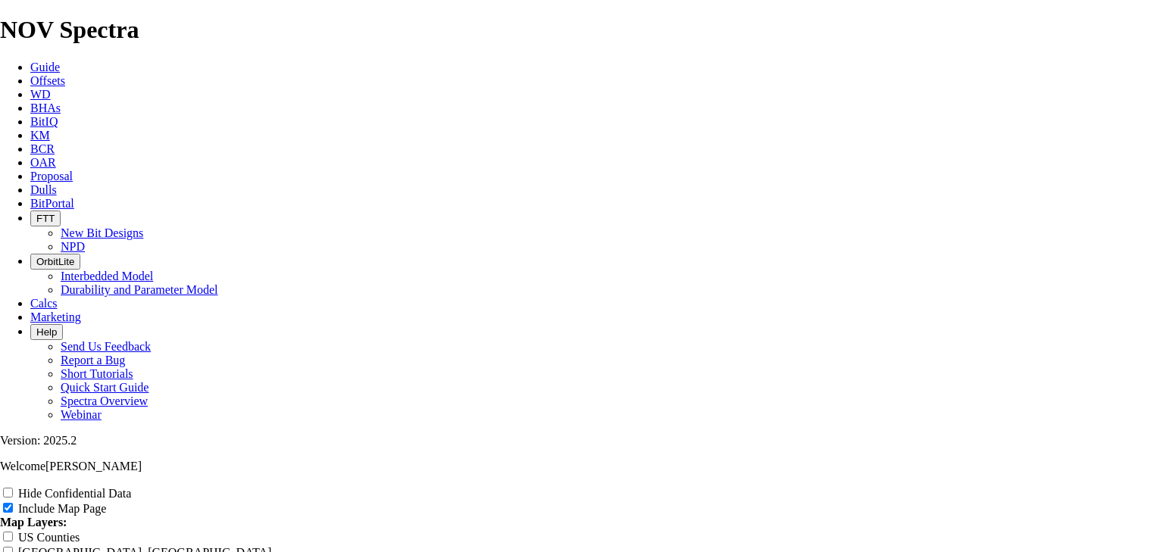
type input "Devon B13 Offse"
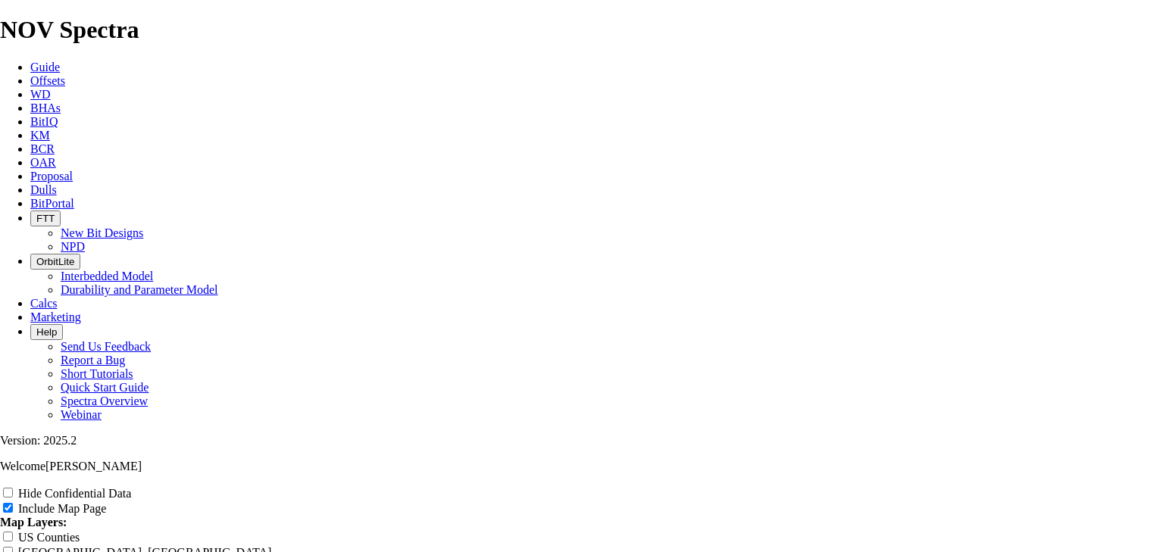
type input "Devon B13 Offset"
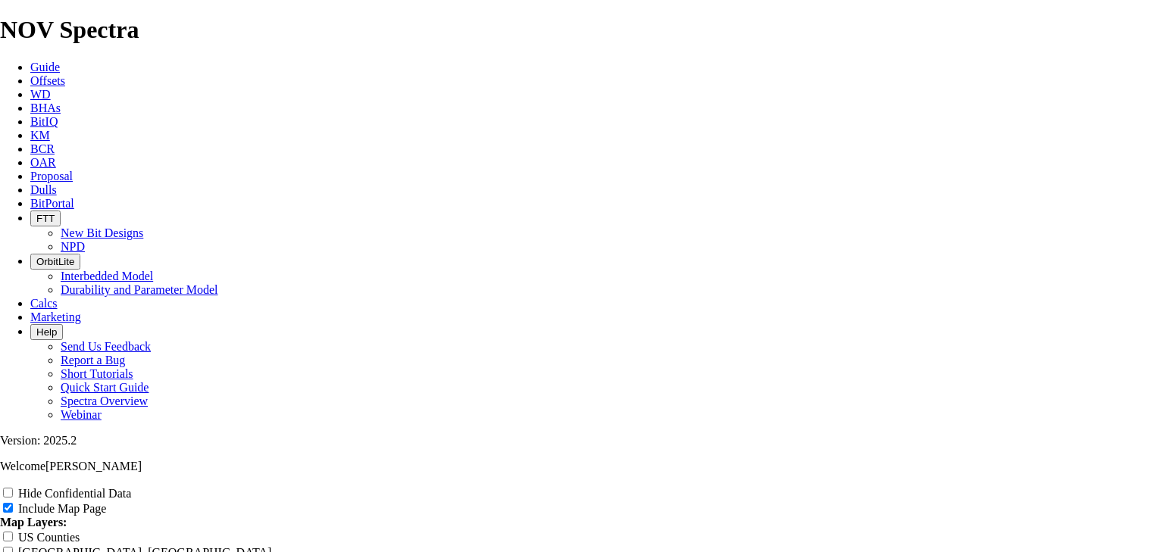
type input "Devon B13 Offset"
type input "Devon B13 Offsets"
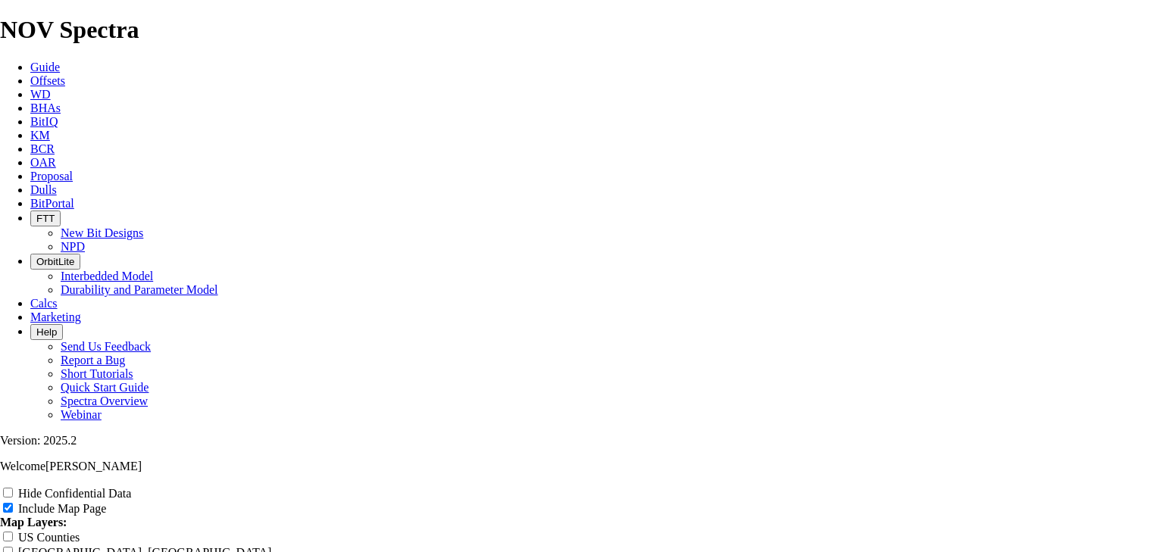
type input "Devon B13 Offsets"
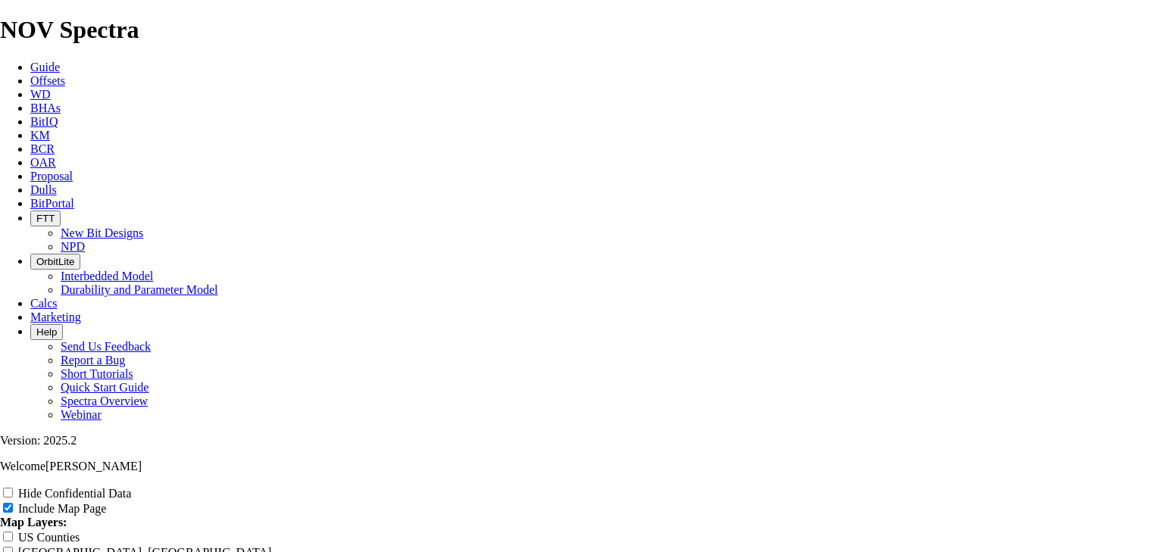
drag, startPoint x: 1126, startPoint y: 482, endPoint x: 607, endPoint y: 245, distance: 570.8
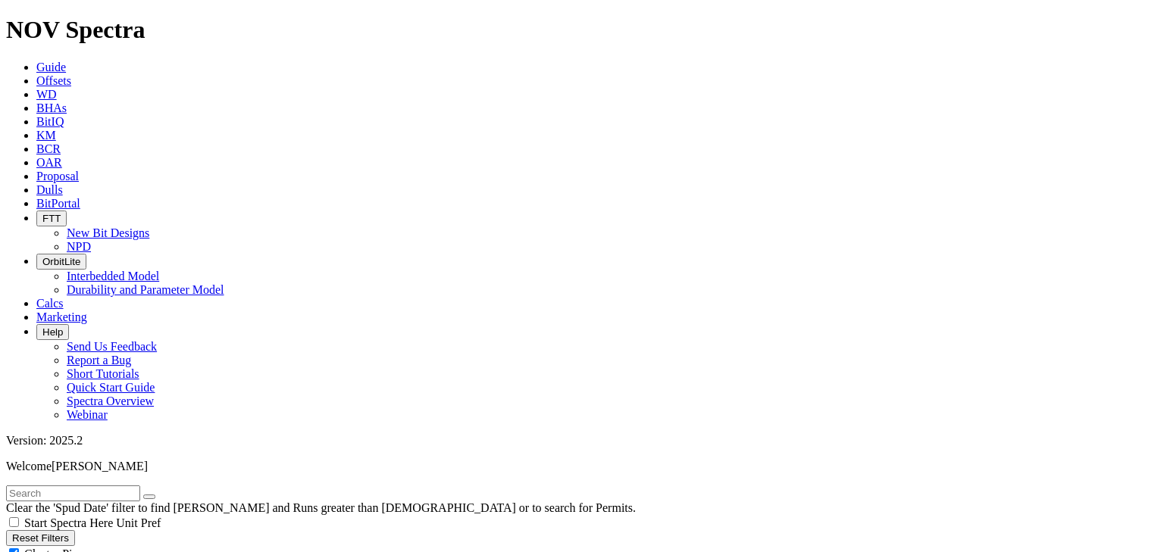
scroll to position [4485, 0]
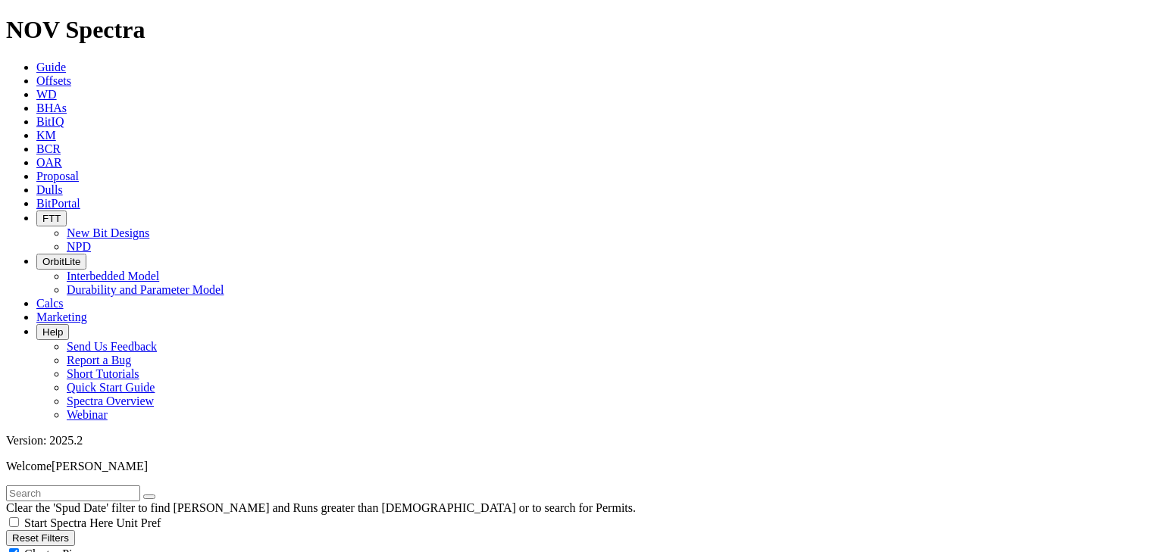
scroll to position [4183, 0]
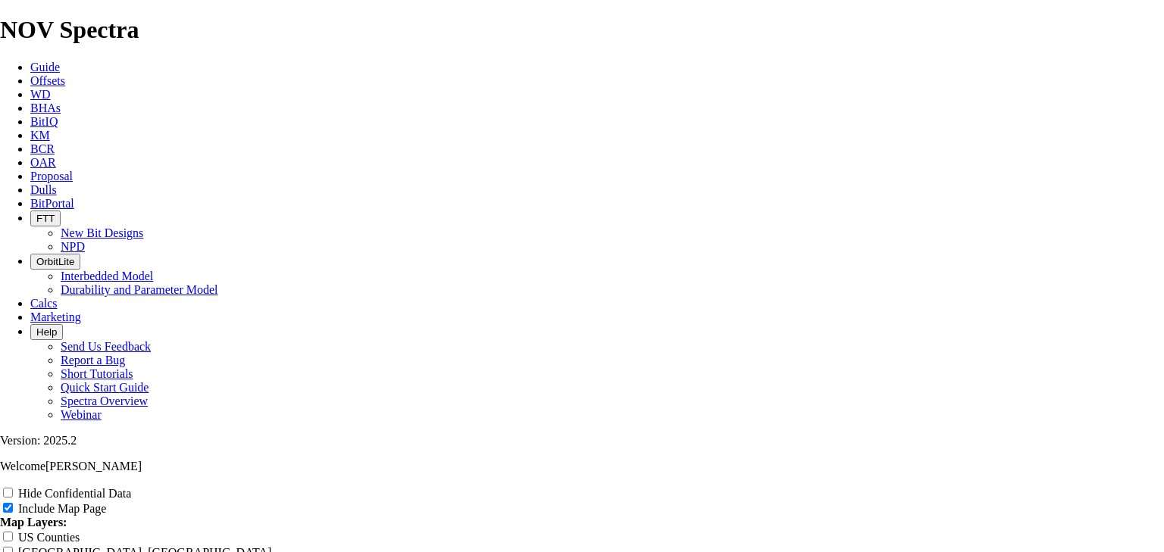
scroll to position [1273, 0]
type input "9000"
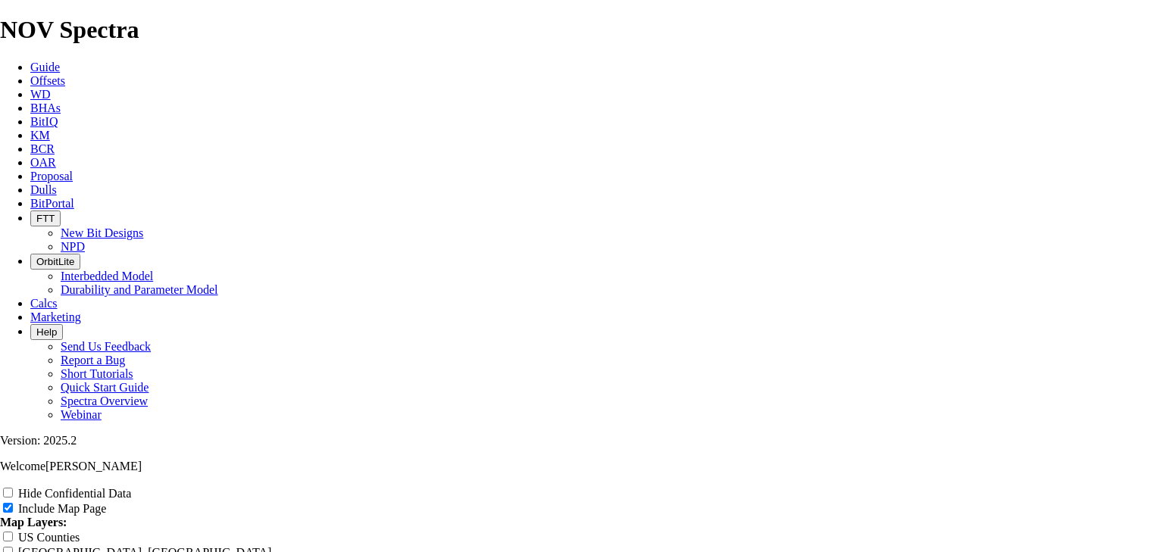
type input "3"
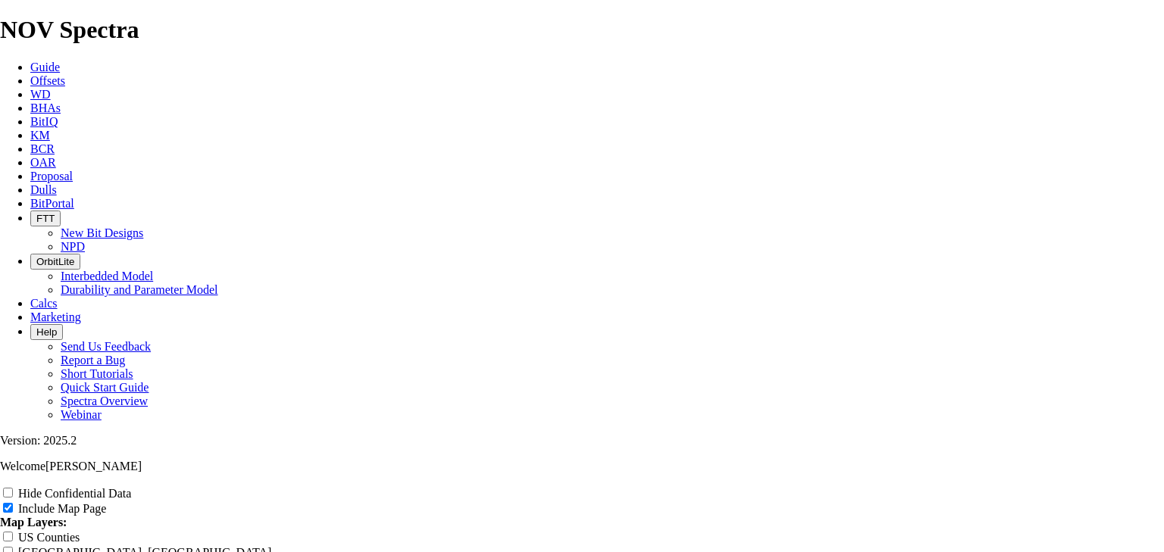
scroll to position [1879, 0]
radio input "true"
